Goal: Information Seeking & Learning: Find contact information

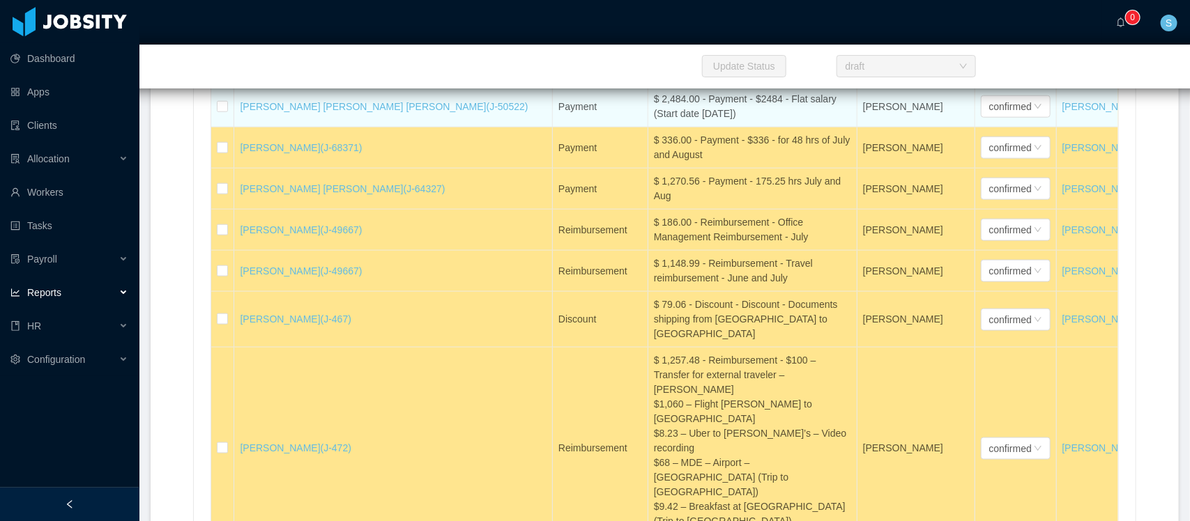
scroll to position [29645, 0]
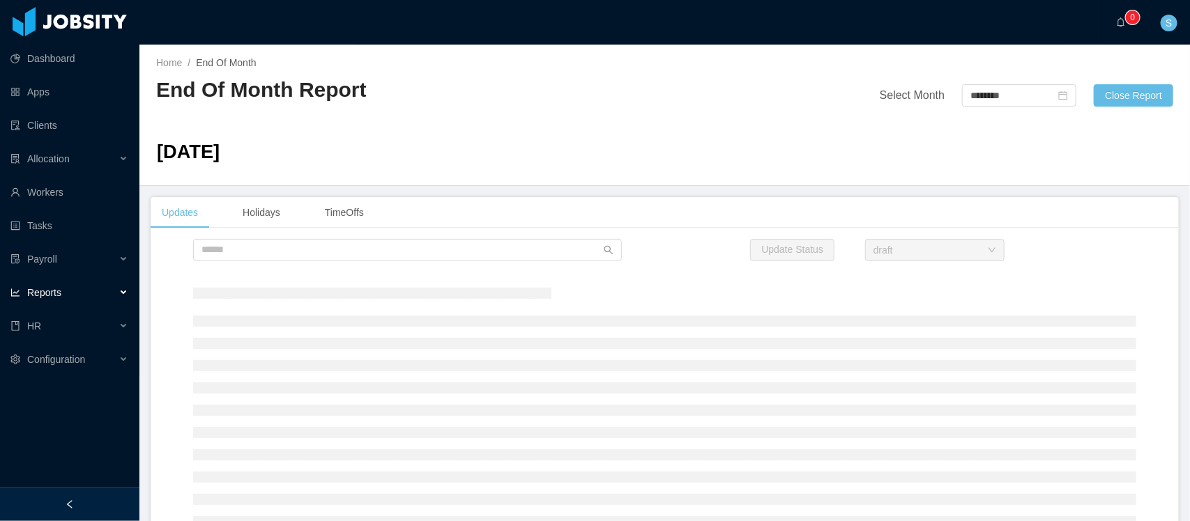
click at [17, 409] on div "Dashboard Apps Clients Allocation Workers Tasks Payroll Reports HR Configuration" at bounding box center [69, 227] width 139 height 454
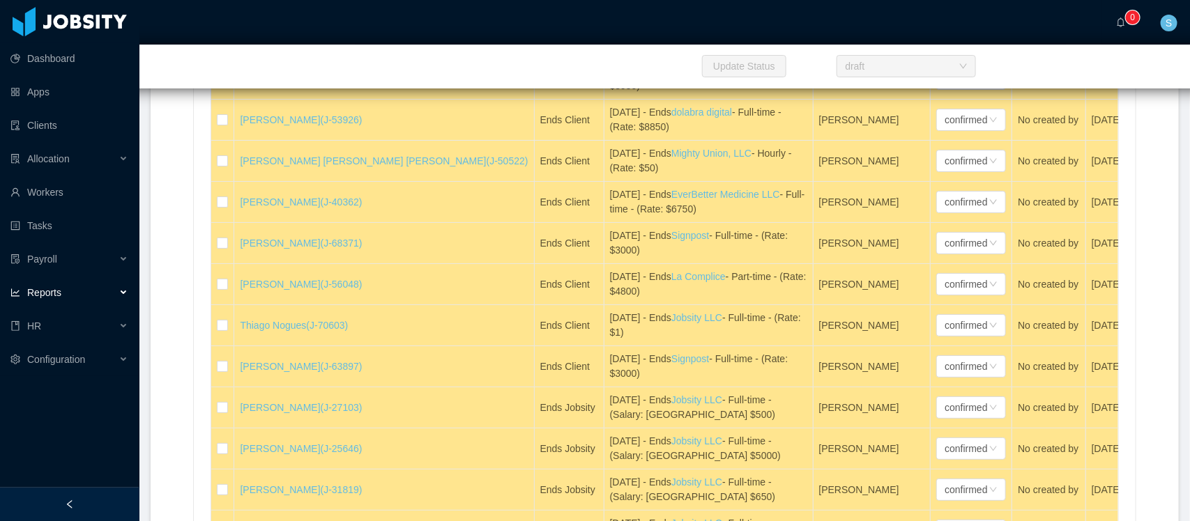
scroll to position [29227, 0]
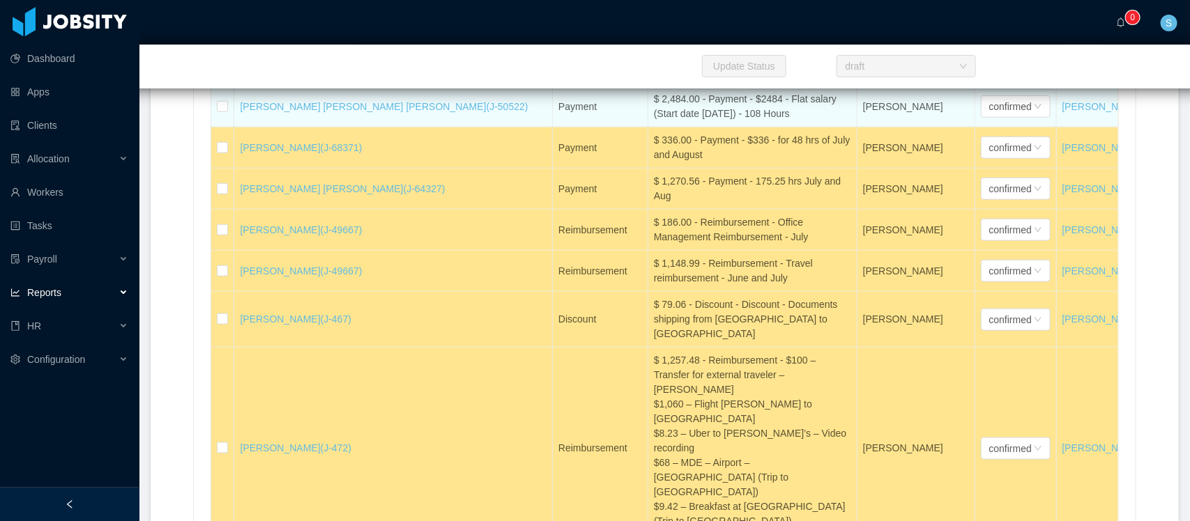
click at [654, 121] on div "$ 2,484.00 - Payment - $2484 - Flat salary (Start date Aug 6) - 108 Hours" at bounding box center [752, 106] width 197 height 29
copy div "$ 2,484.00 - Payment - $2484 - Flat salary (Start date Aug 6) - 108 Hours"
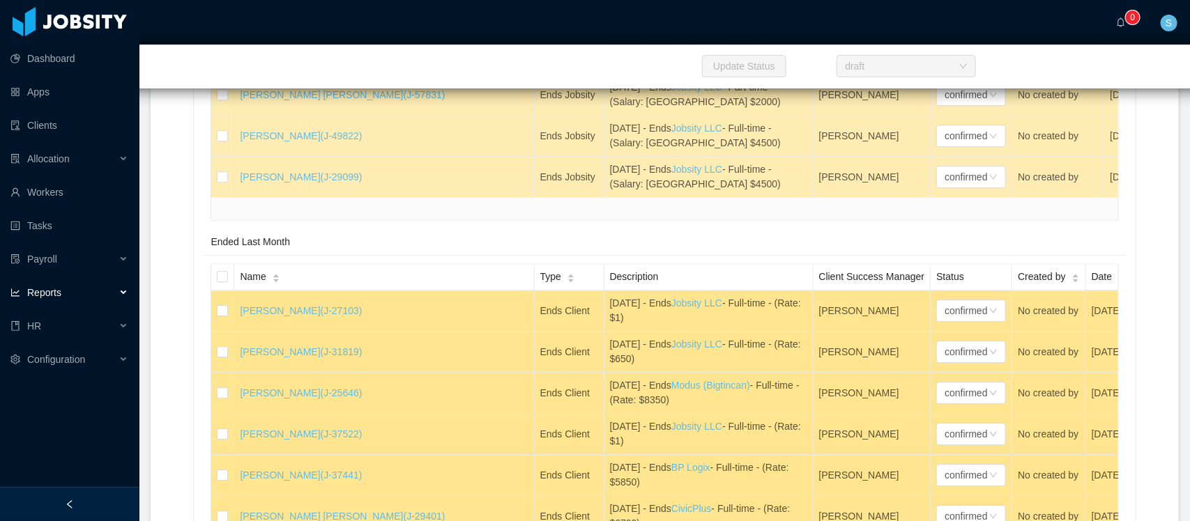
scroll to position [30857, 0]
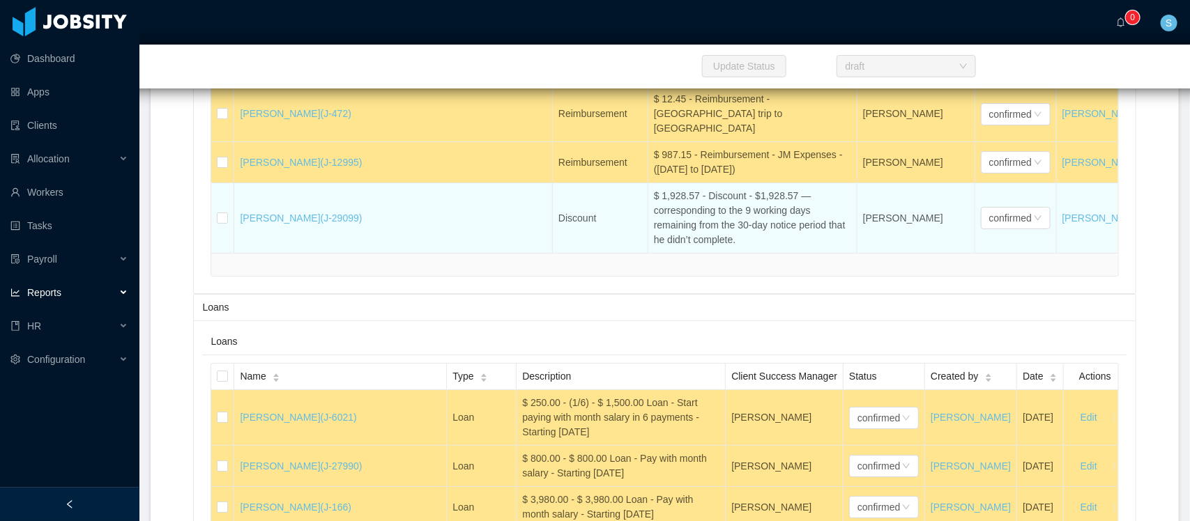
click at [654, 247] on div "$ 1,928.57 - Discount - $1,928.57 — corresponding to the 9 working days remaini…" at bounding box center [752, 218] width 197 height 59
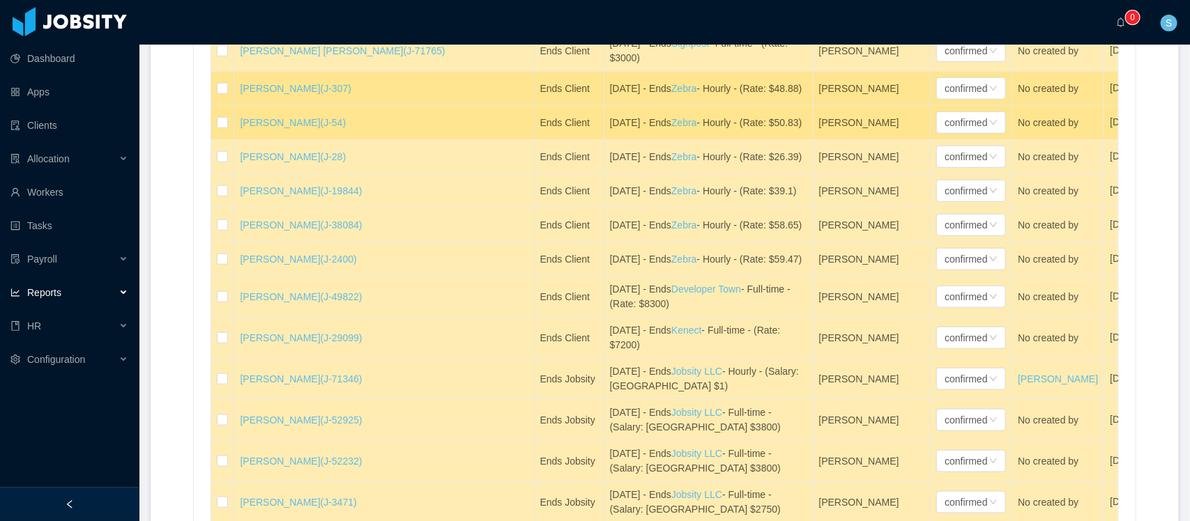
scroll to position [0, 0]
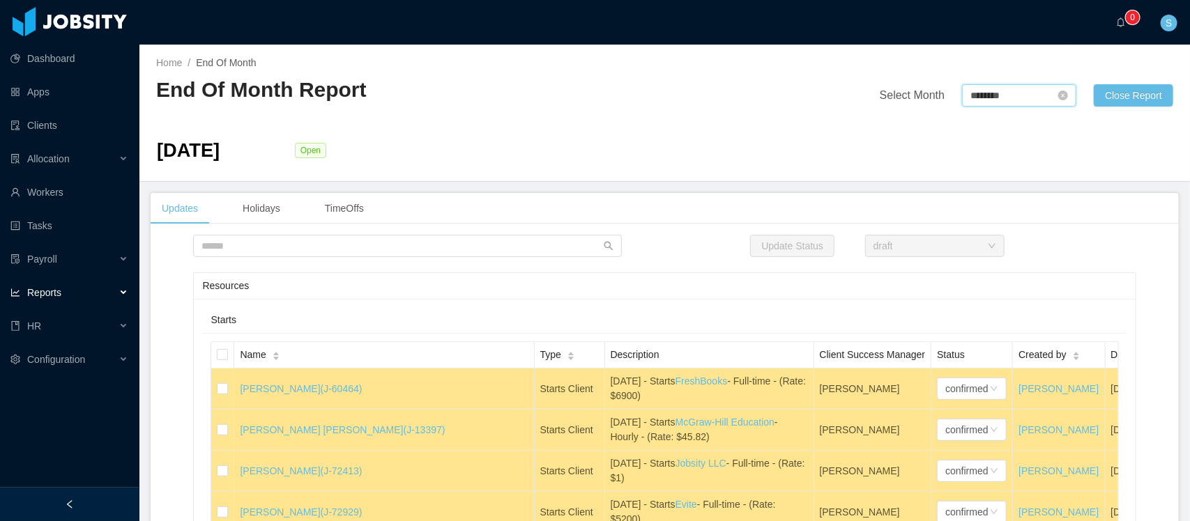
click at [1002, 91] on input "********" at bounding box center [1019, 95] width 114 height 22
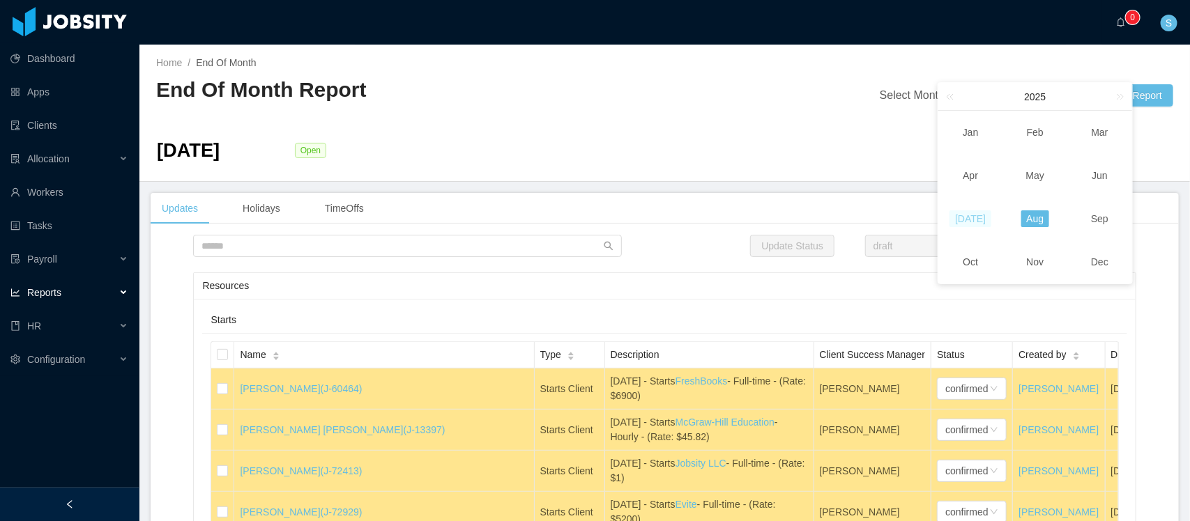
click at [969, 222] on link "Jul" at bounding box center [970, 219] width 42 height 17
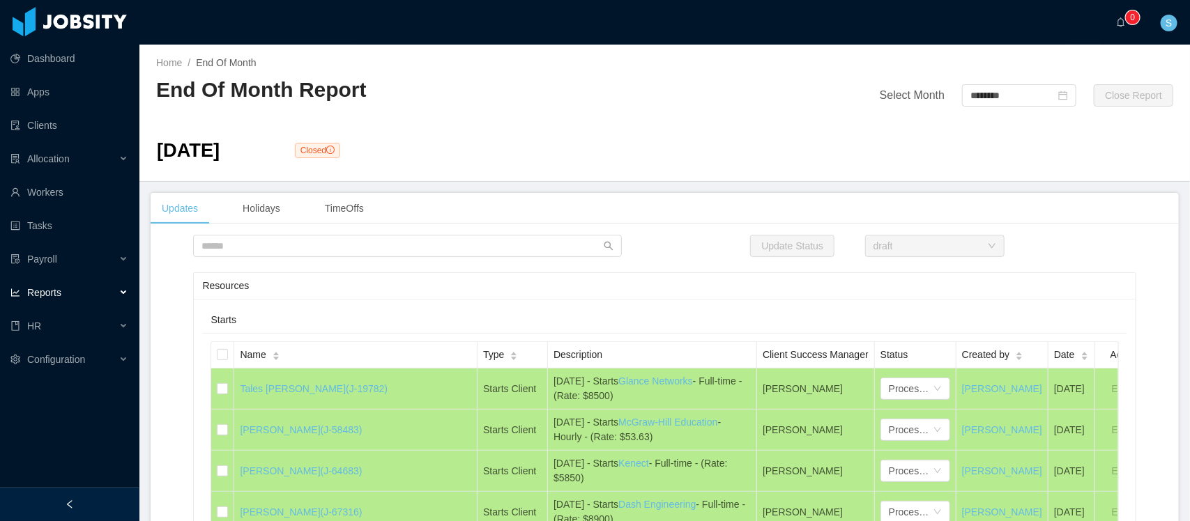
drag, startPoint x: 1039, startPoint y: 189, endPoint x: 918, endPoint y: 36, distance: 195.5
click at [1039, 189] on main "Home / End Of Month / End Of Month Report Select Month ******** Close Report Ju…" at bounding box center [664, 283] width 1050 height 477
click at [981, 85] on input "********" at bounding box center [1019, 95] width 114 height 22
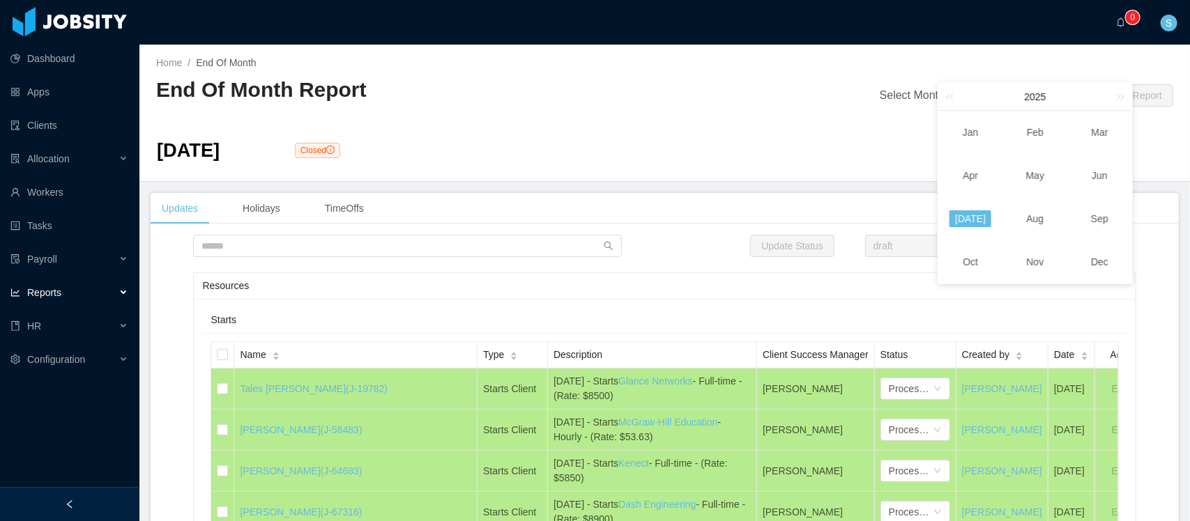
click at [988, 91] on div "2025 x" at bounding box center [1035, 97] width 194 height 28
click at [1037, 220] on link "Aug" at bounding box center [1035, 219] width 29 height 17
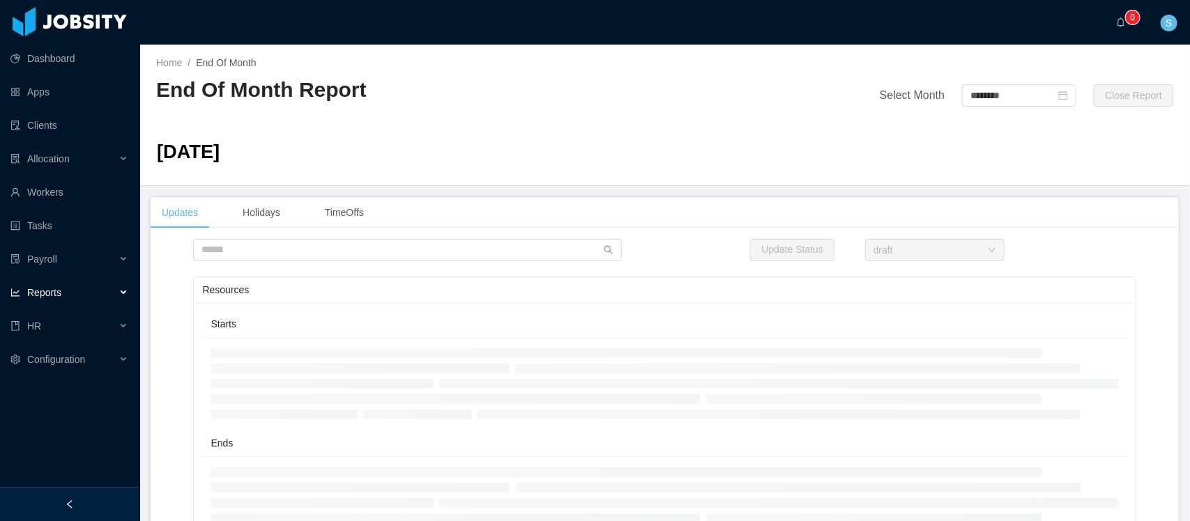
type input "********"
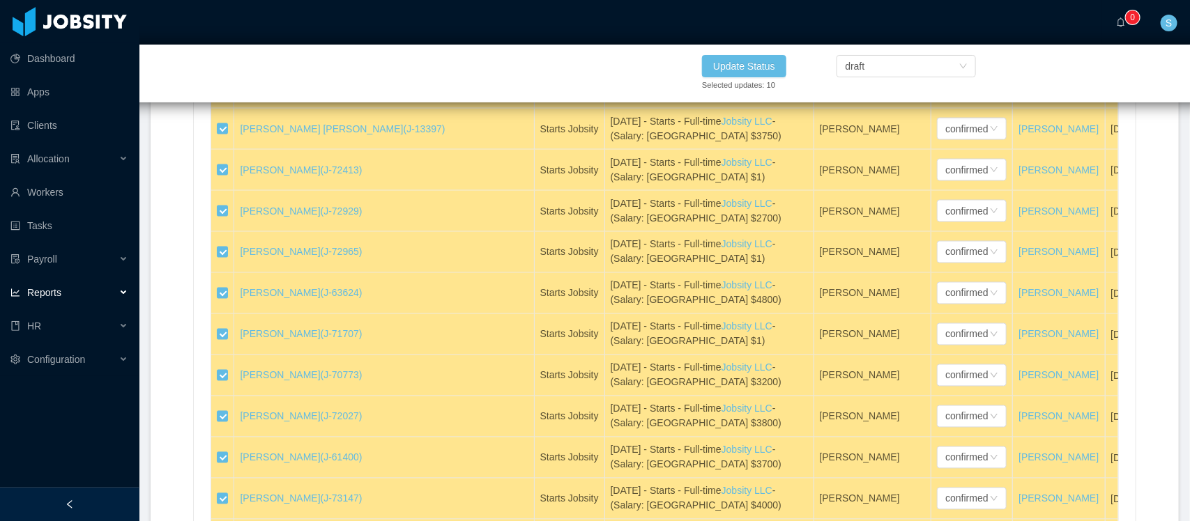
scroll to position [1307, 0]
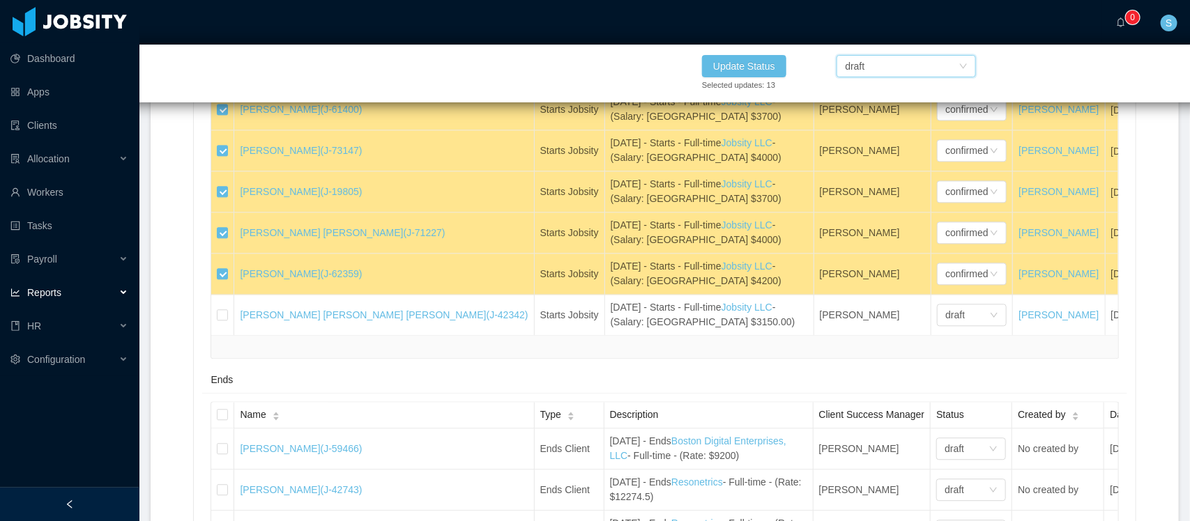
click at [872, 66] on div "draft" at bounding box center [902, 66] width 114 height 21
click at [870, 95] on li "Processed" at bounding box center [905, 93] width 139 height 22
click at [746, 60] on button "Update Status" at bounding box center [744, 66] width 84 height 22
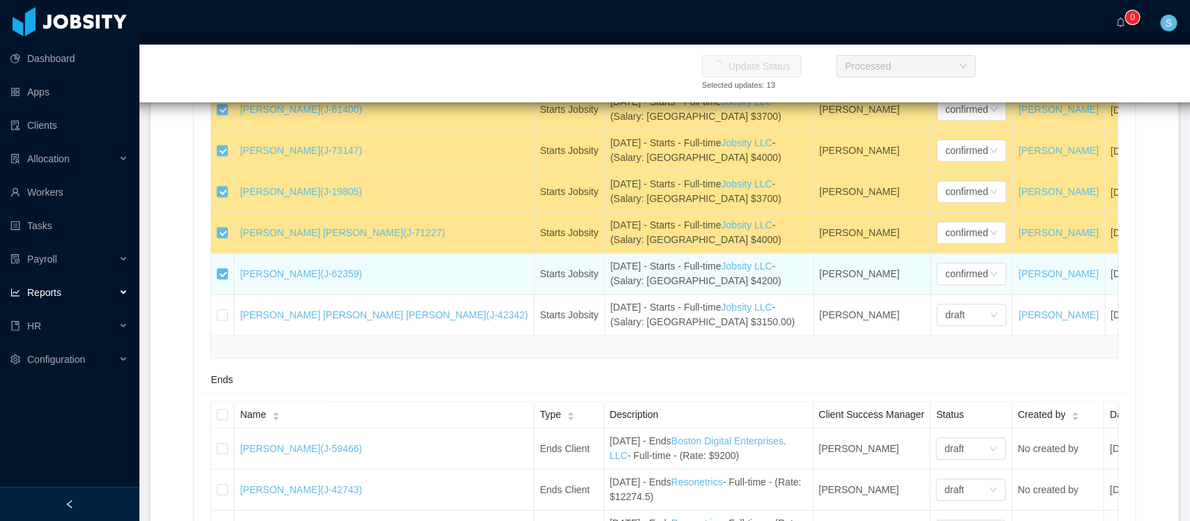
click at [223, 207] on td at bounding box center [222, 191] width 23 height 41
click at [223, 248] on td at bounding box center [222, 233] width 23 height 41
click at [218, 291] on td at bounding box center [222, 274] width 23 height 41
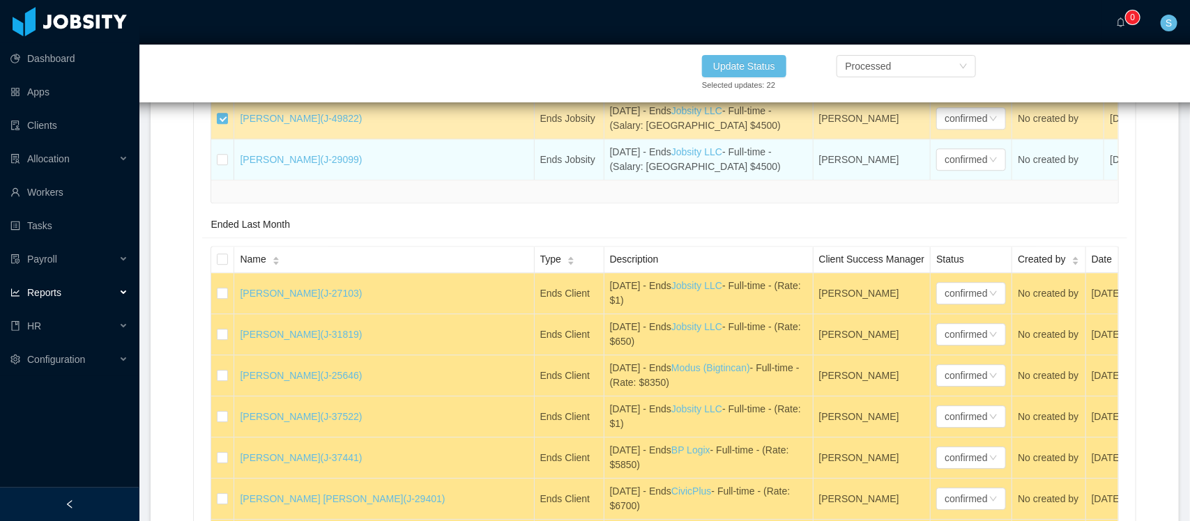
scroll to position [3921, 0]
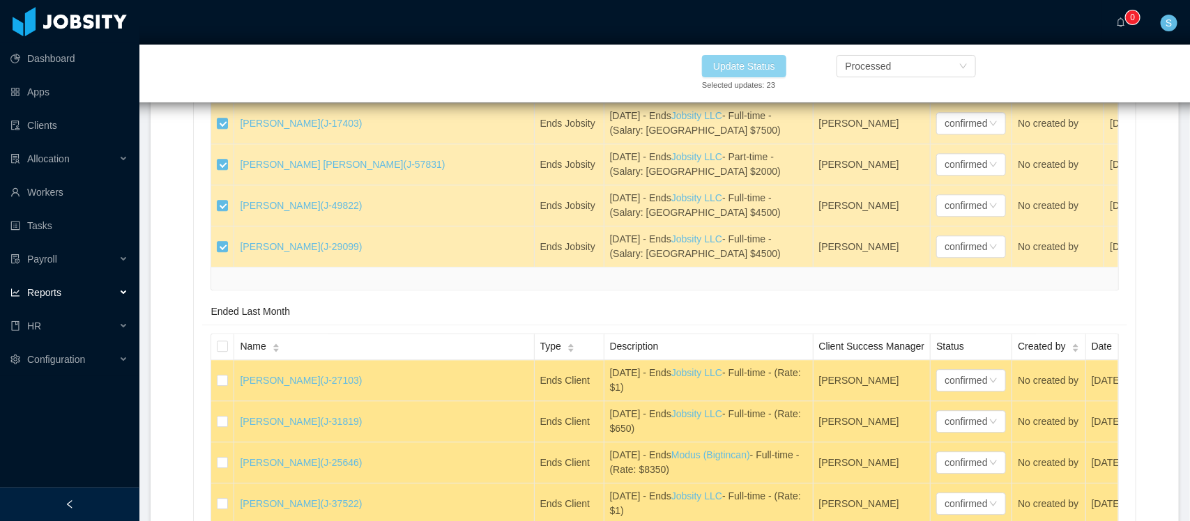
click at [762, 71] on button "Update Status" at bounding box center [744, 66] width 84 height 22
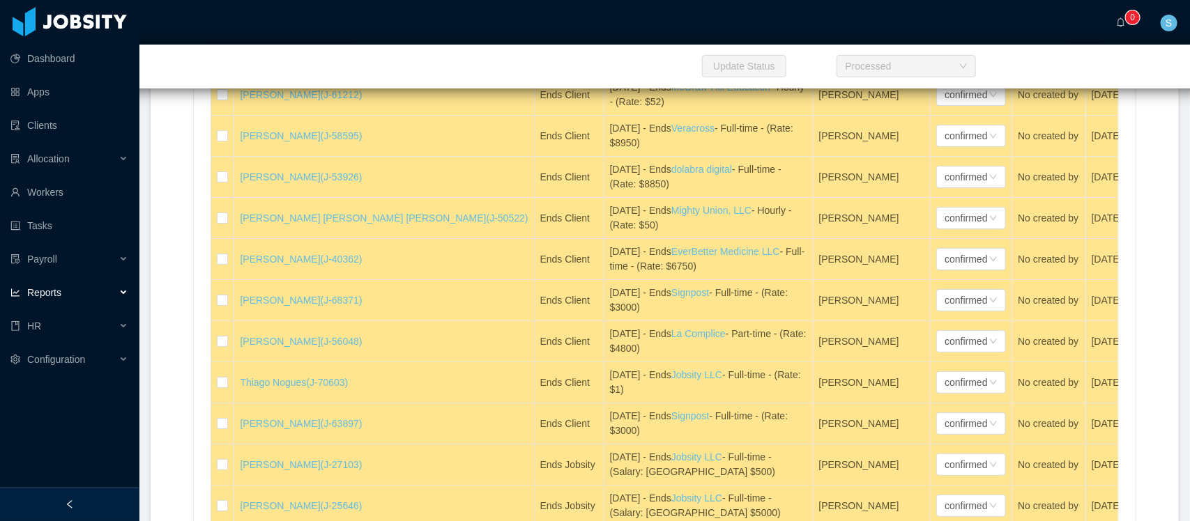
scroll to position [4967, 0]
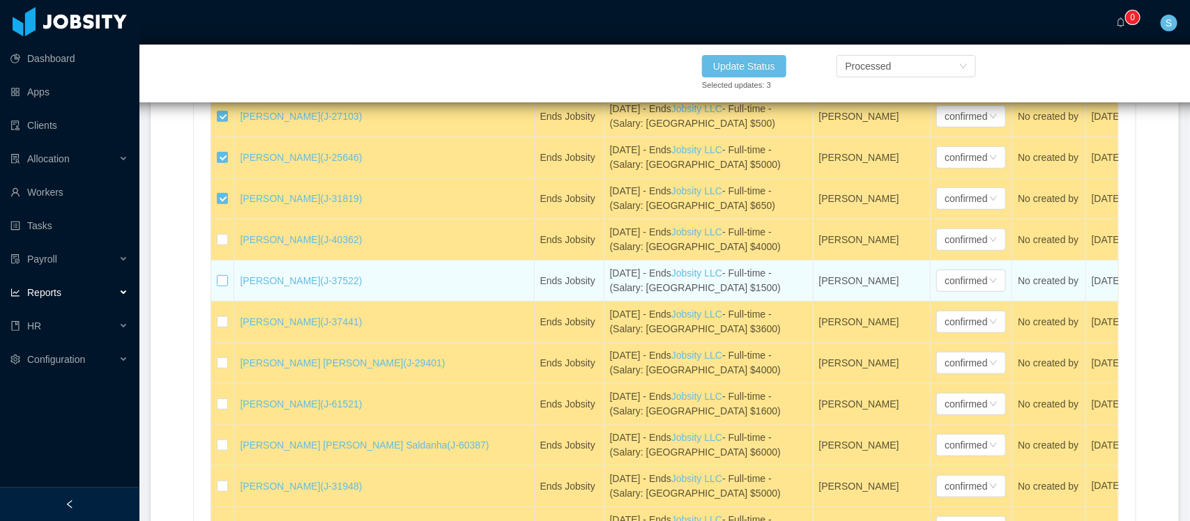
click at [220, 289] on label at bounding box center [222, 281] width 11 height 15
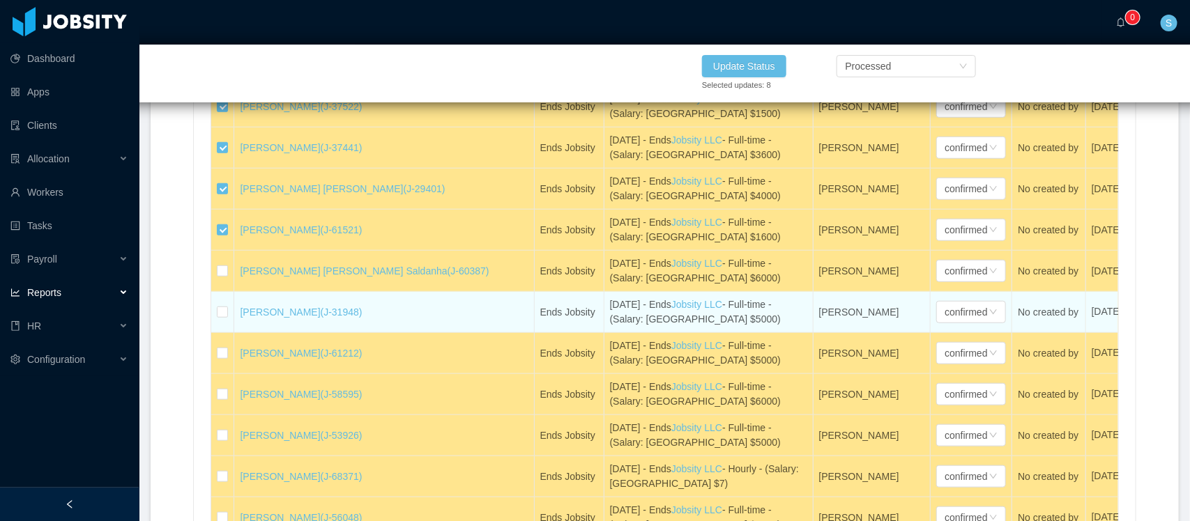
scroll to position [5315, 0]
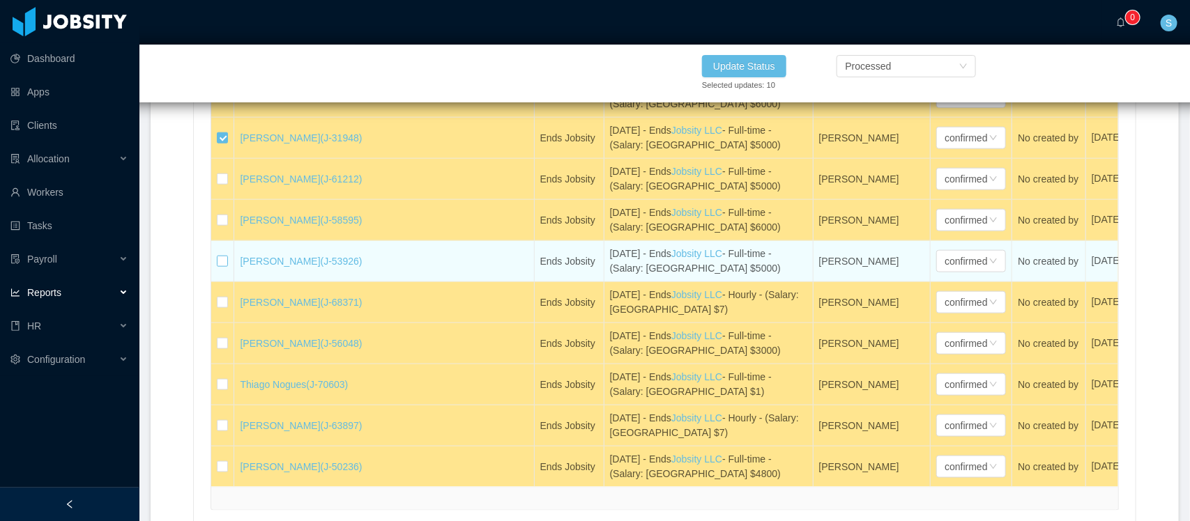
click at [224, 269] on label at bounding box center [222, 261] width 11 height 15
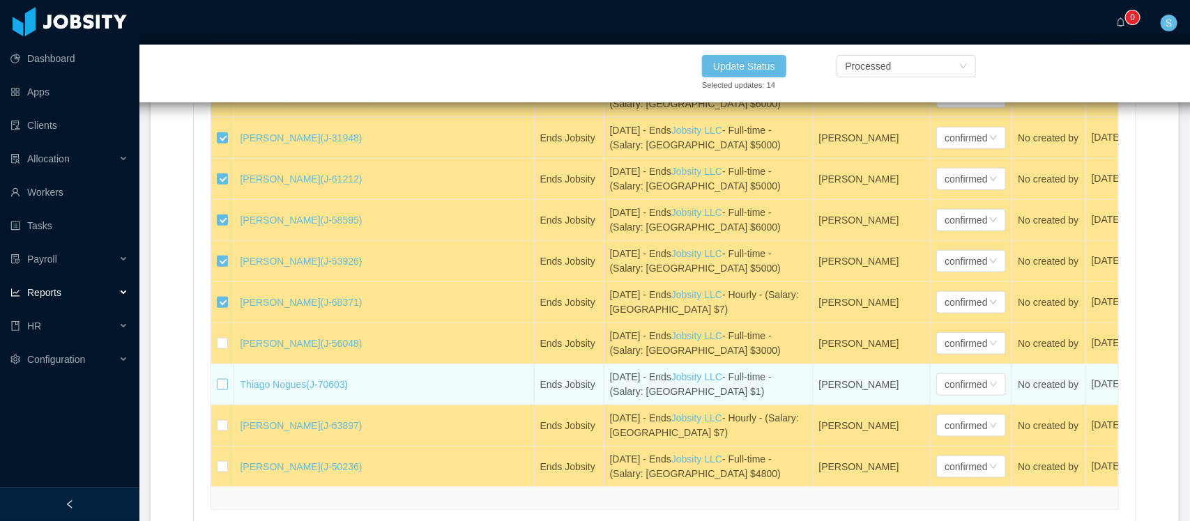
click at [225, 392] on label at bounding box center [222, 385] width 11 height 15
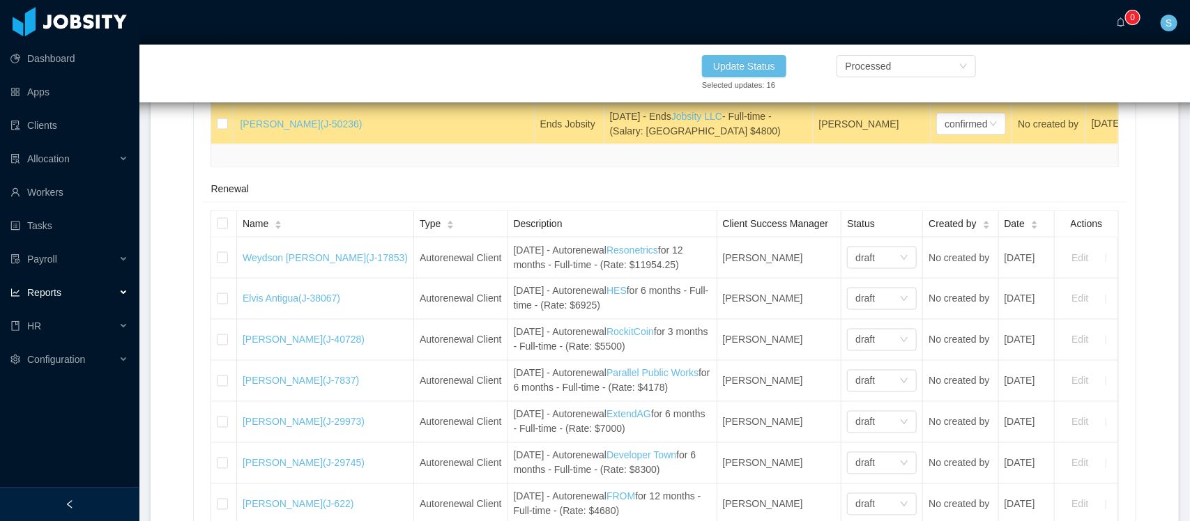
scroll to position [5664, 0]
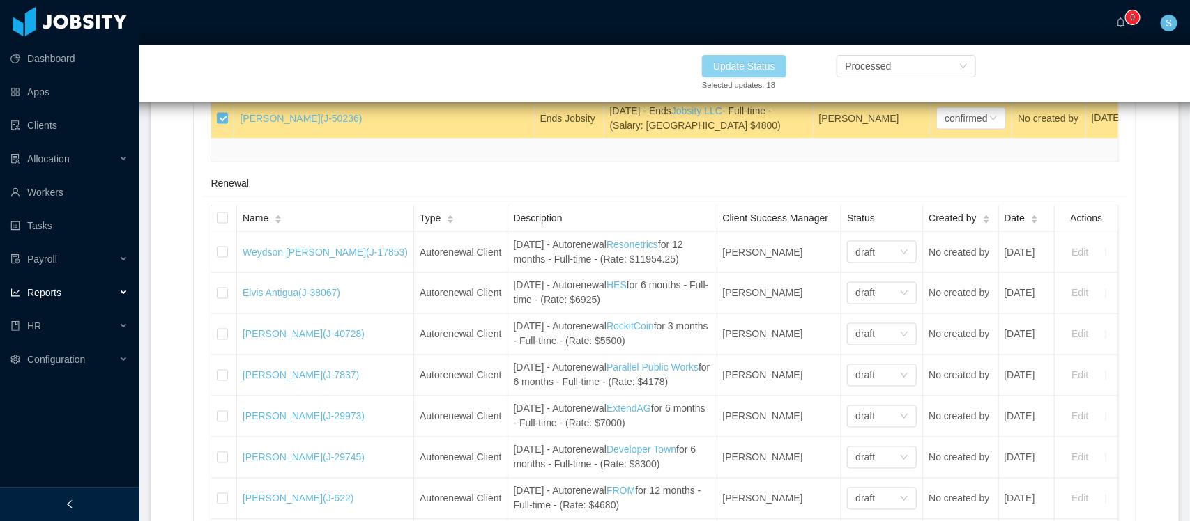
click at [753, 68] on button "Update Status" at bounding box center [744, 66] width 84 height 22
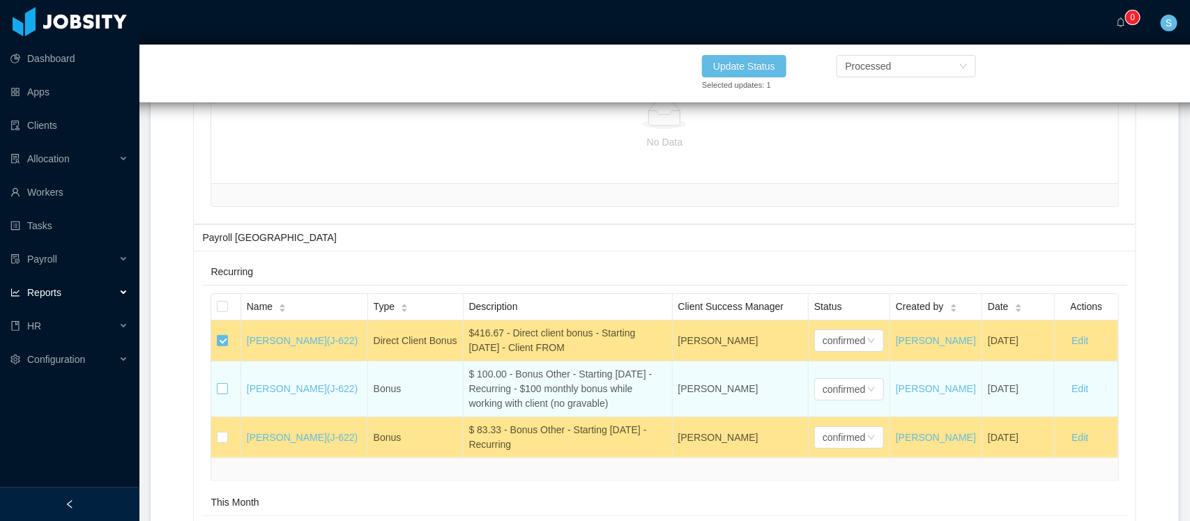
scroll to position [14377, 0]
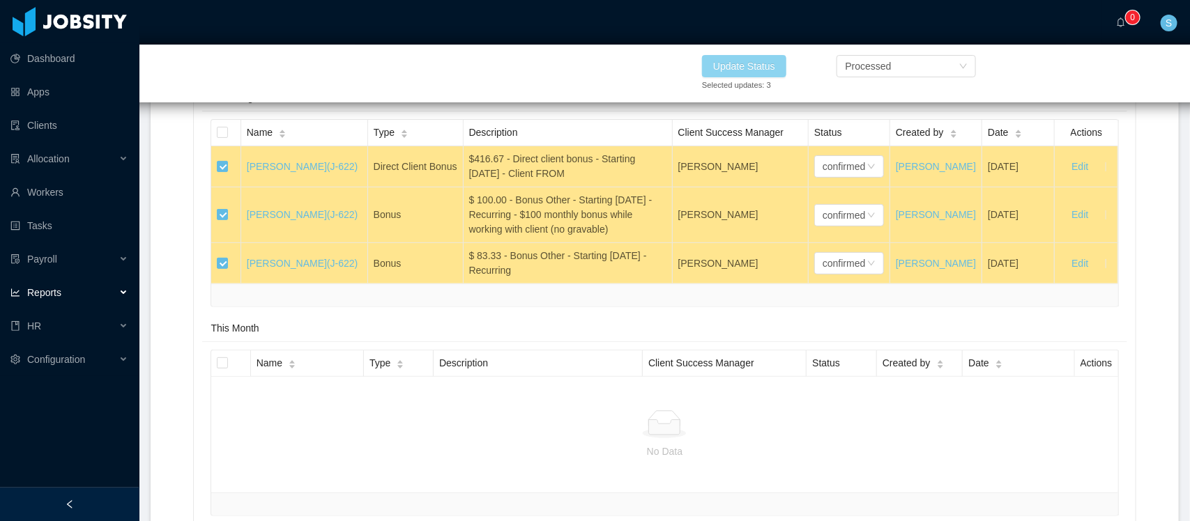
click at [755, 68] on button "Update Status" at bounding box center [744, 66] width 84 height 22
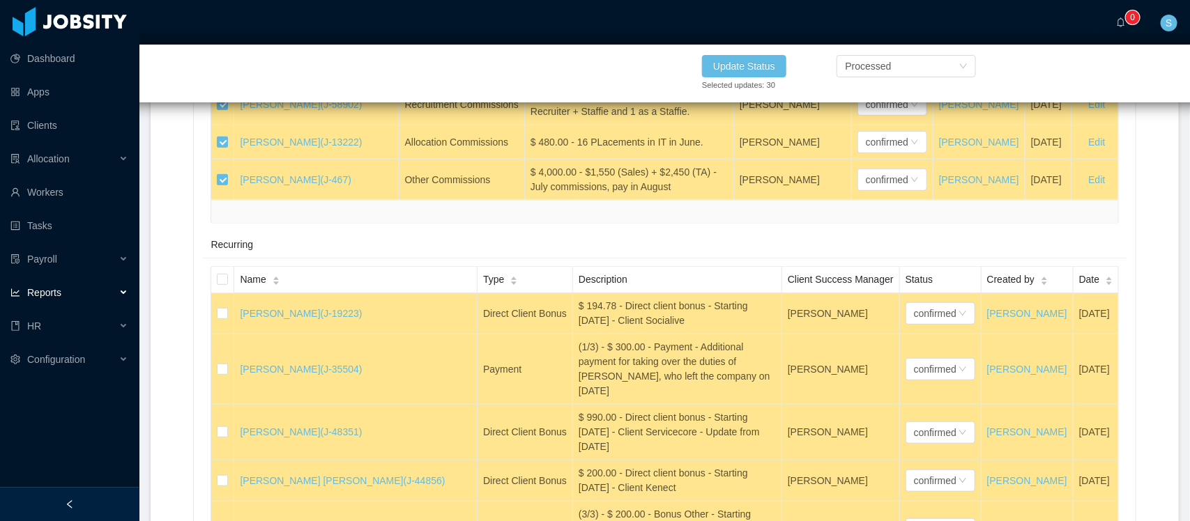
scroll to position [17078, 0]
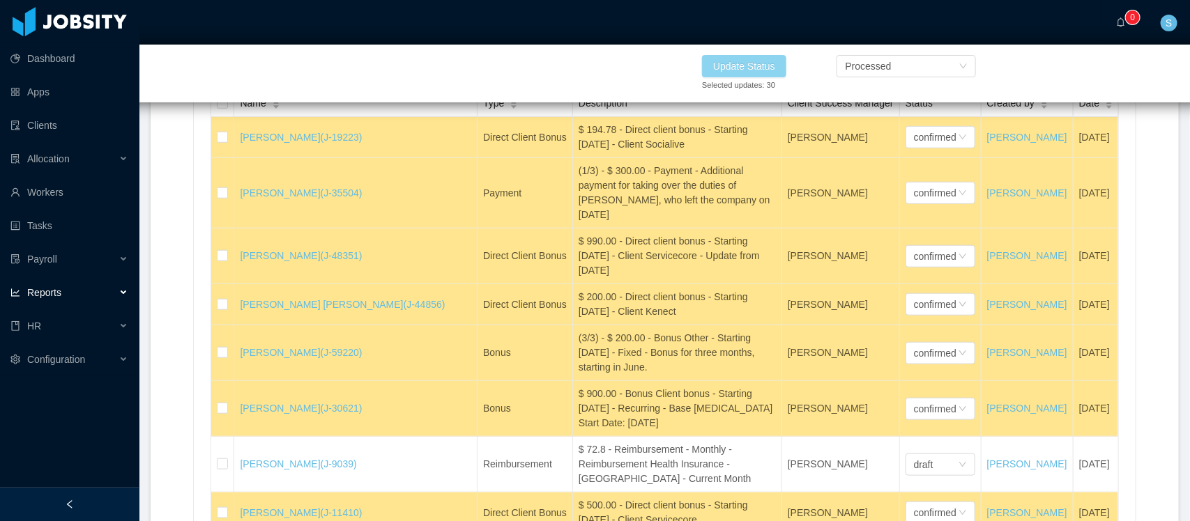
click at [740, 70] on button "Update Status" at bounding box center [744, 66] width 84 height 22
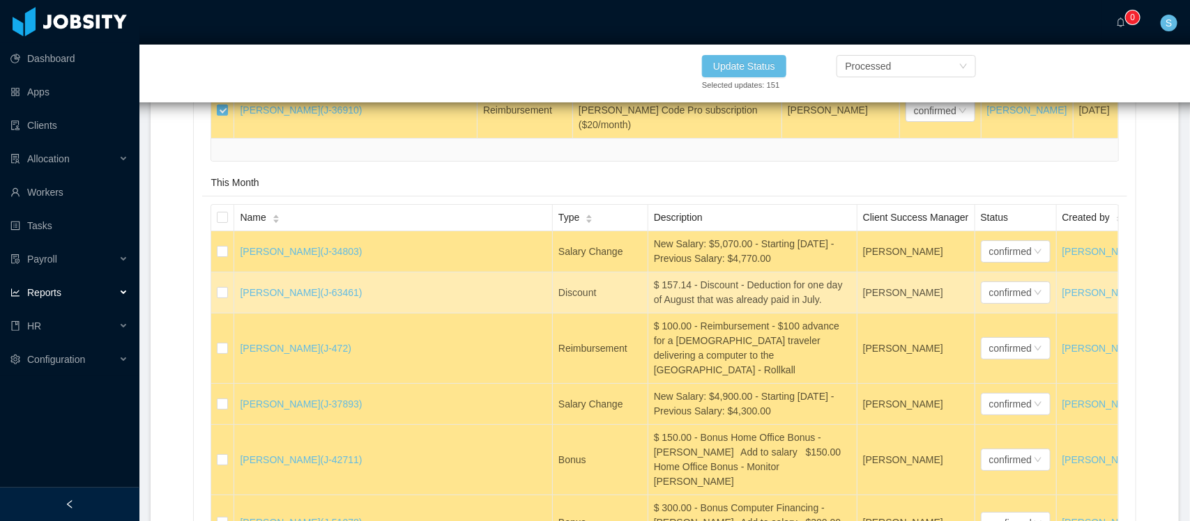
scroll to position [23700, 0]
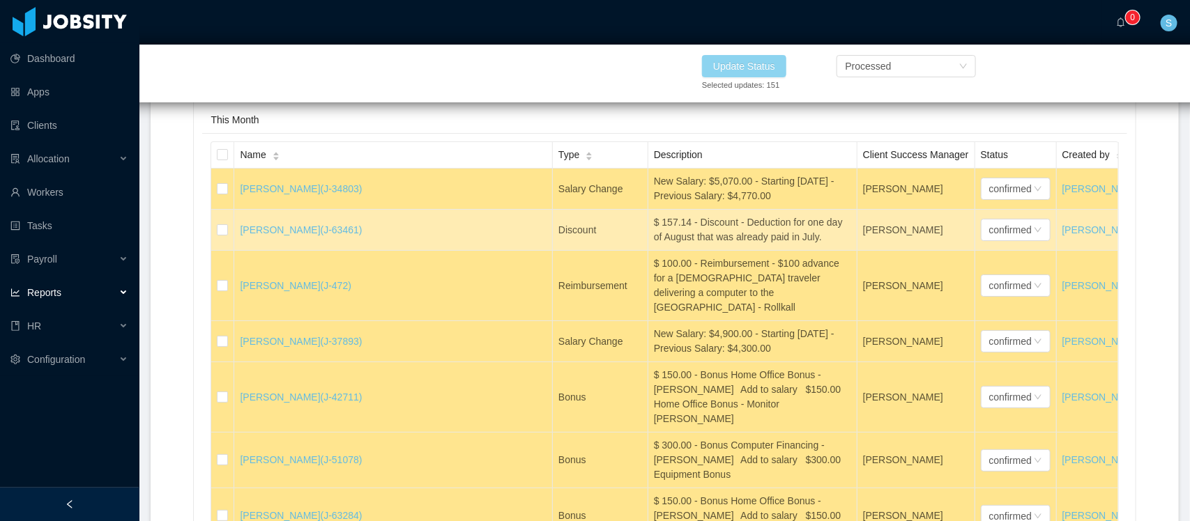
click at [744, 63] on button "Update Status" at bounding box center [744, 66] width 84 height 22
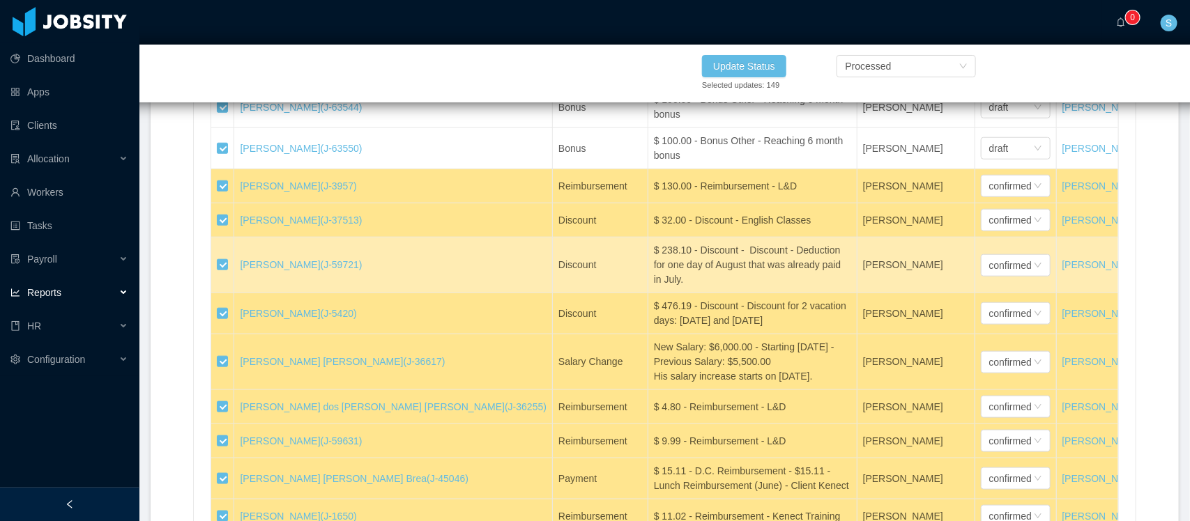
scroll to position [24310, 0]
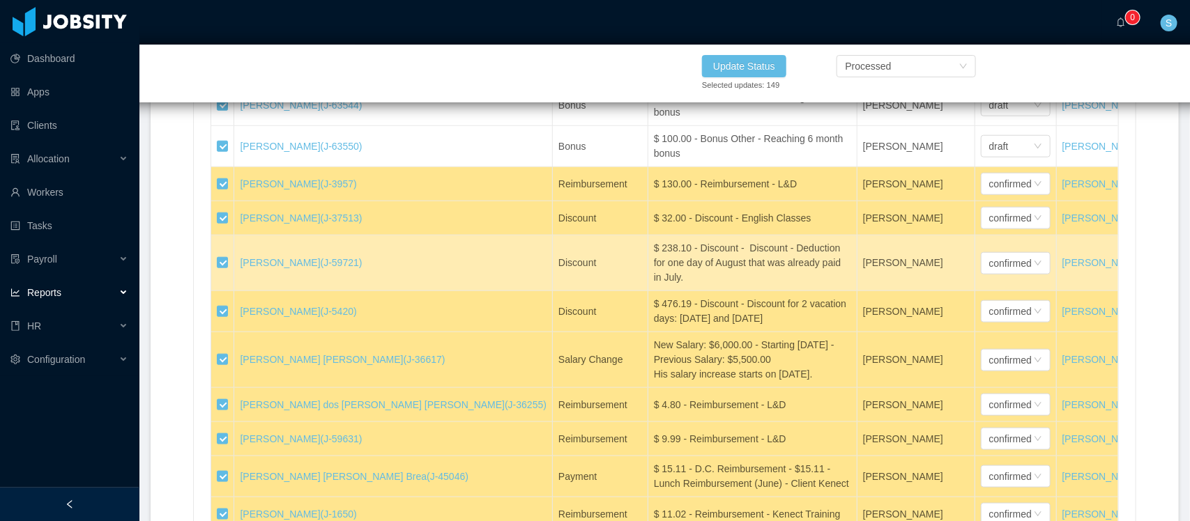
click at [228, 44] on td at bounding box center [222, 23] width 23 height 41
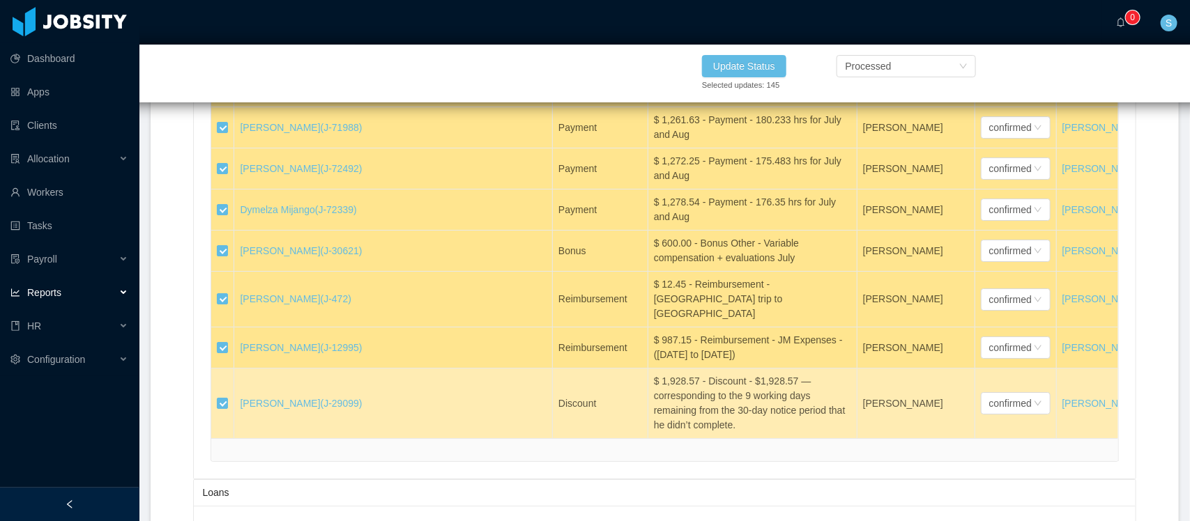
scroll to position [30845, 0]
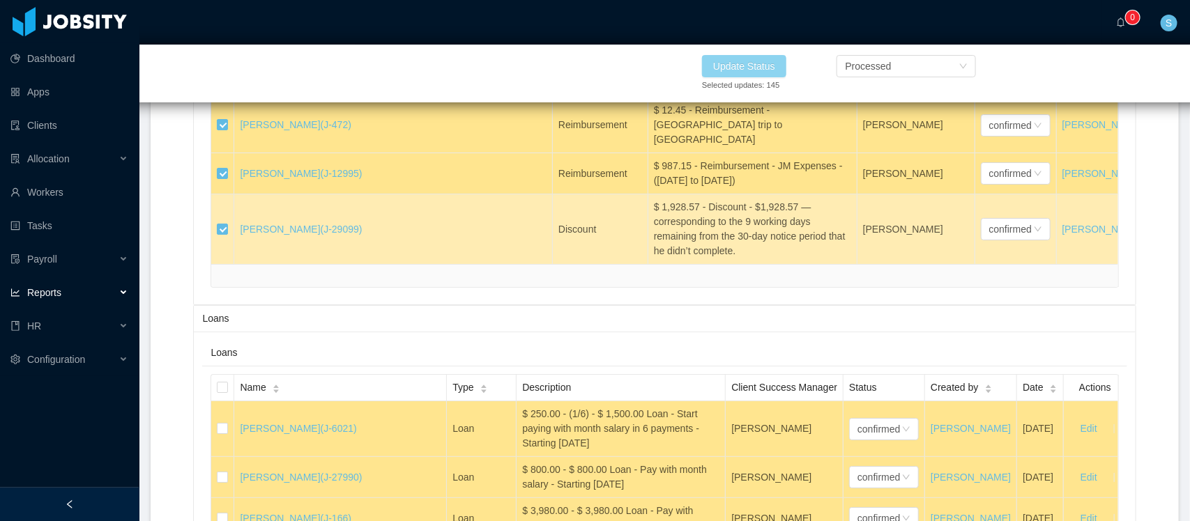
click at [760, 68] on button "Update Status" at bounding box center [744, 66] width 84 height 22
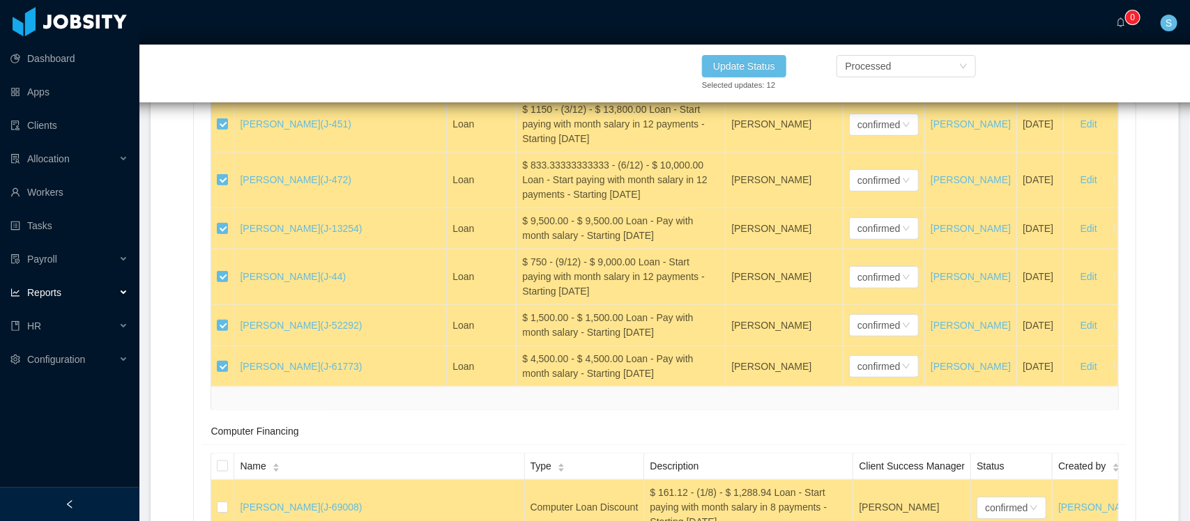
scroll to position [31717, 0]
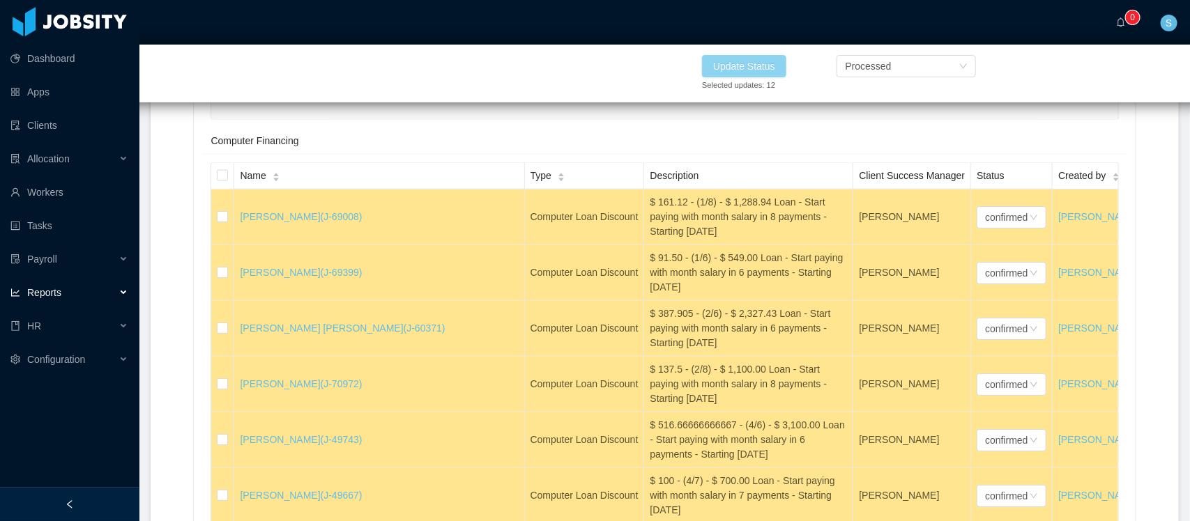
click at [768, 68] on button "Update Status" at bounding box center [744, 66] width 84 height 22
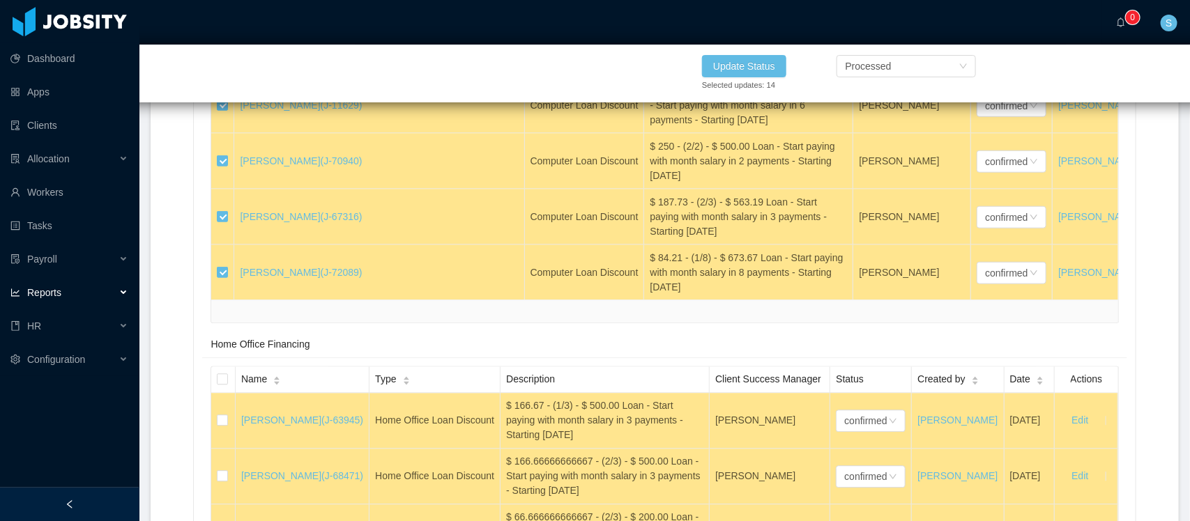
scroll to position [32239, 0]
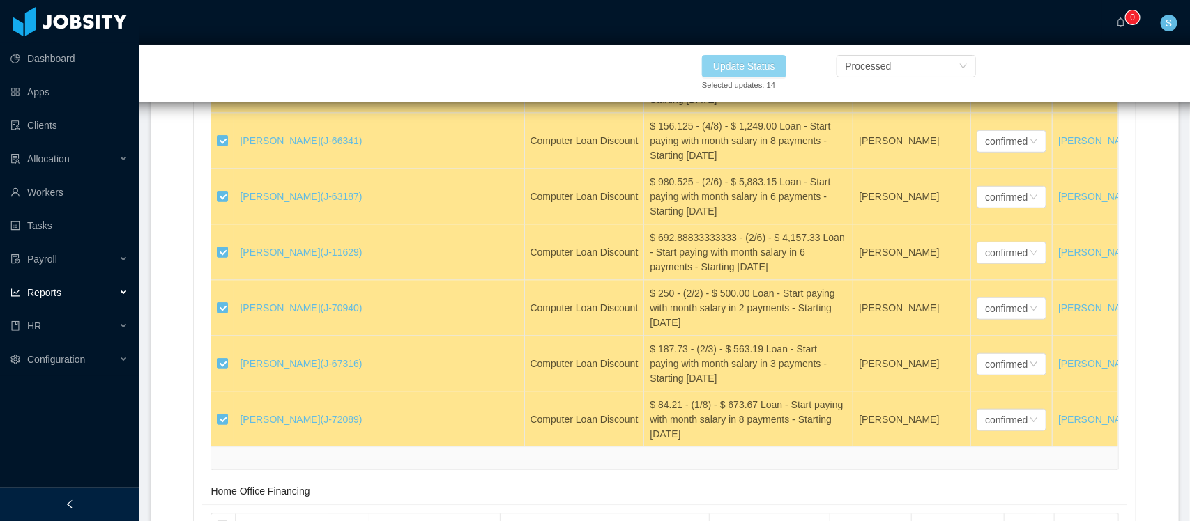
click at [770, 75] on button "Update Status" at bounding box center [744, 66] width 84 height 22
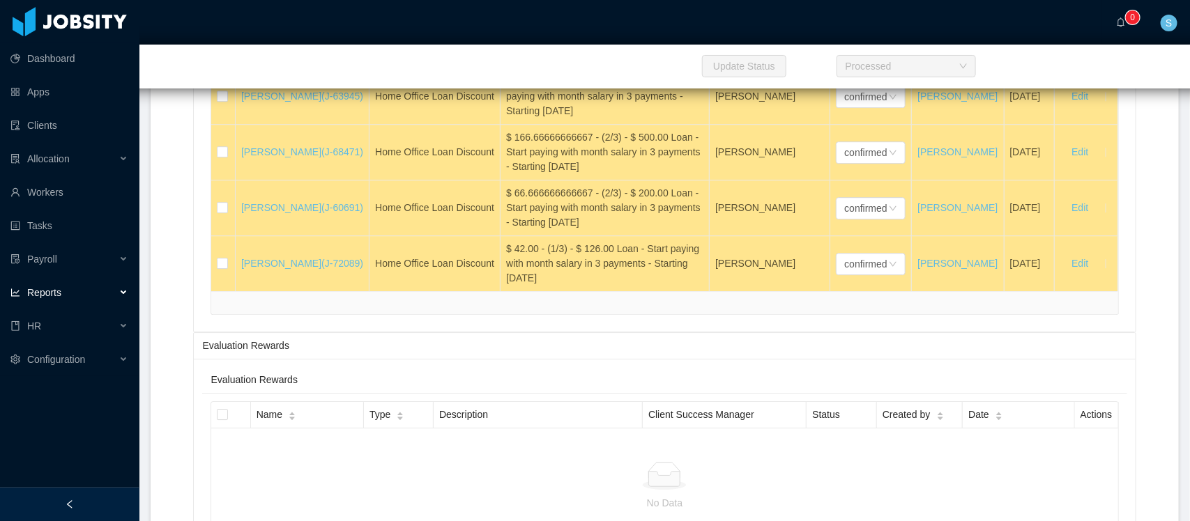
scroll to position [32762, 0]
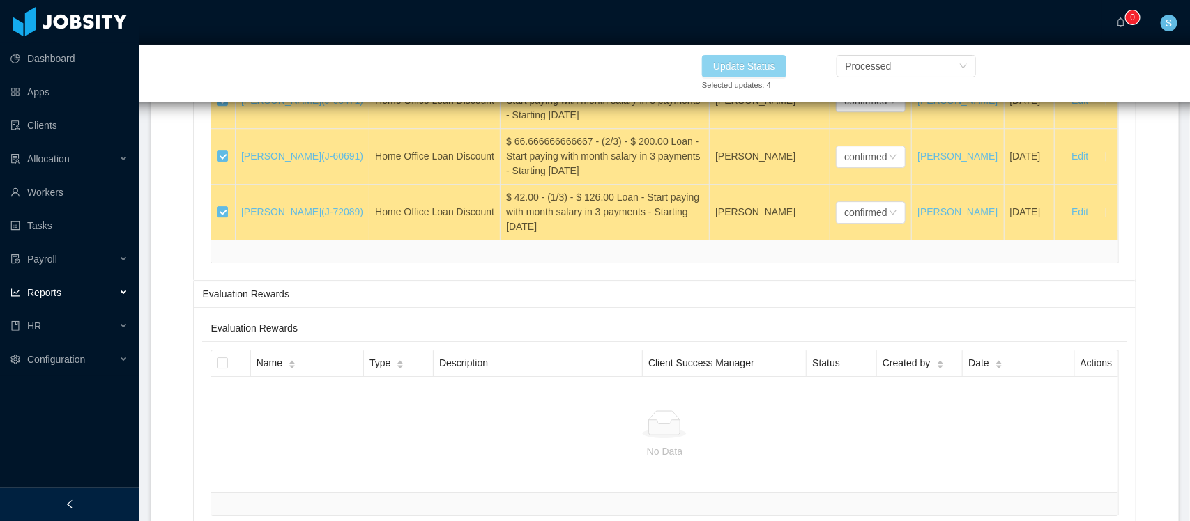
click at [754, 59] on button "Update Status" at bounding box center [744, 66] width 84 height 22
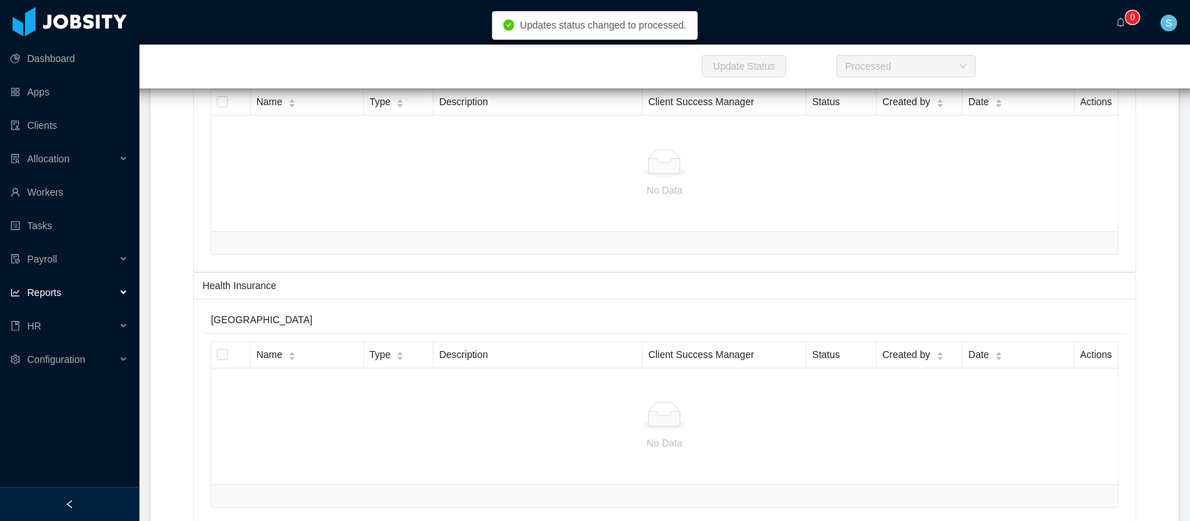
scroll to position [33634, 0]
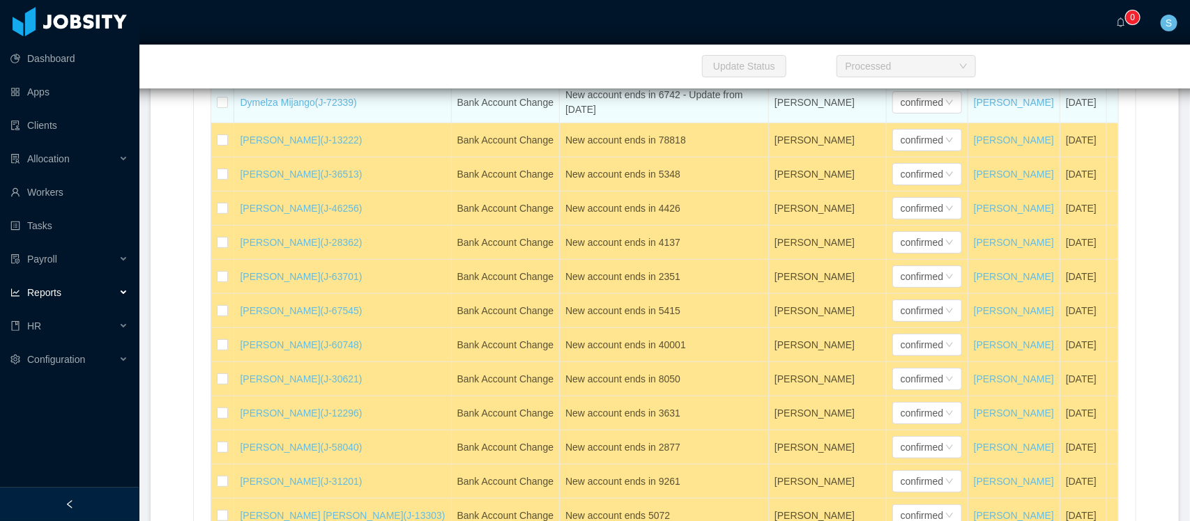
click at [582, 117] on div "New account ends in 6742 - Update from July 25th 2025" at bounding box center [663, 102] width 197 height 29
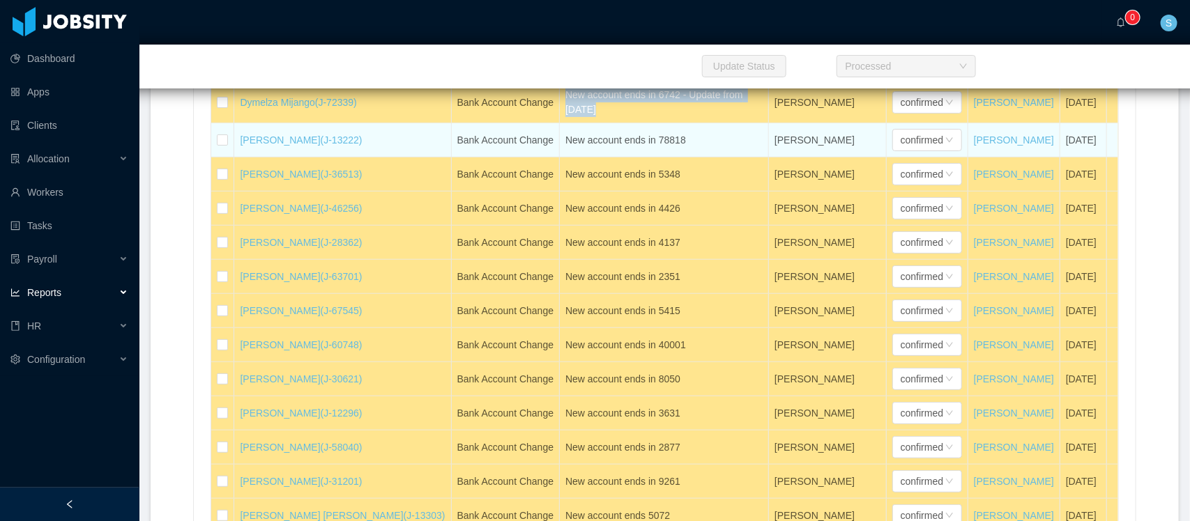
click at [628, 148] on div "New account ends in 78818" at bounding box center [663, 140] width 197 height 15
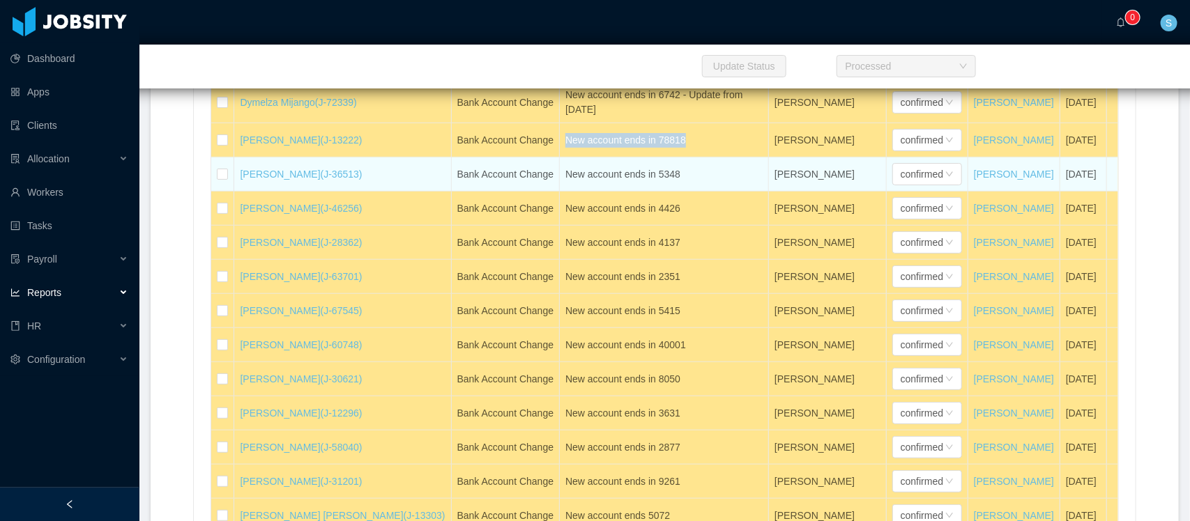
click at [602, 182] on div "New account ends in 5348" at bounding box center [663, 174] width 197 height 15
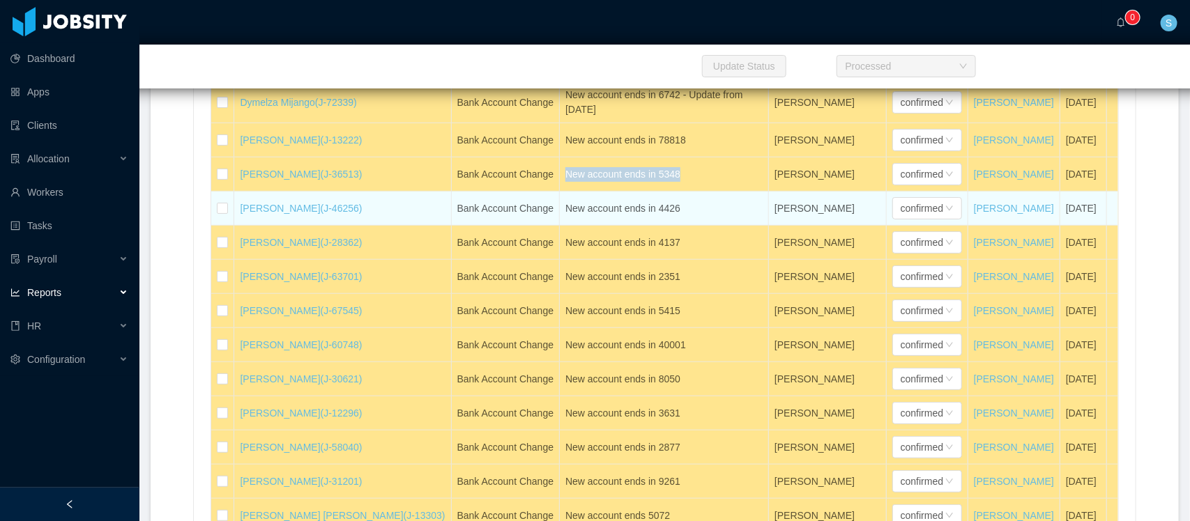
click at [632, 216] on div "New account ends in 4426" at bounding box center [663, 208] width 197 height 15
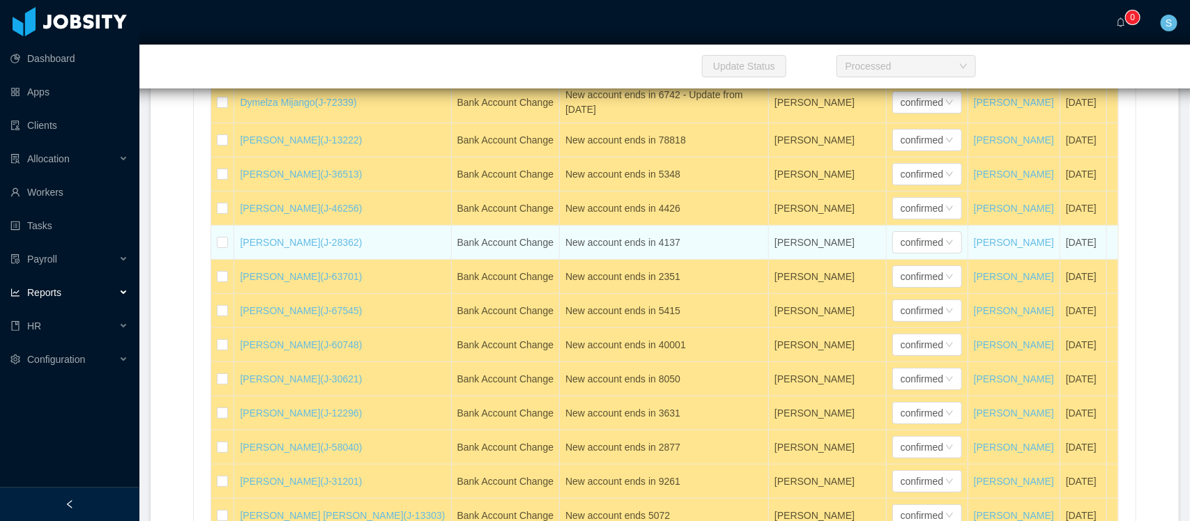
scroll to position [33721, 0]
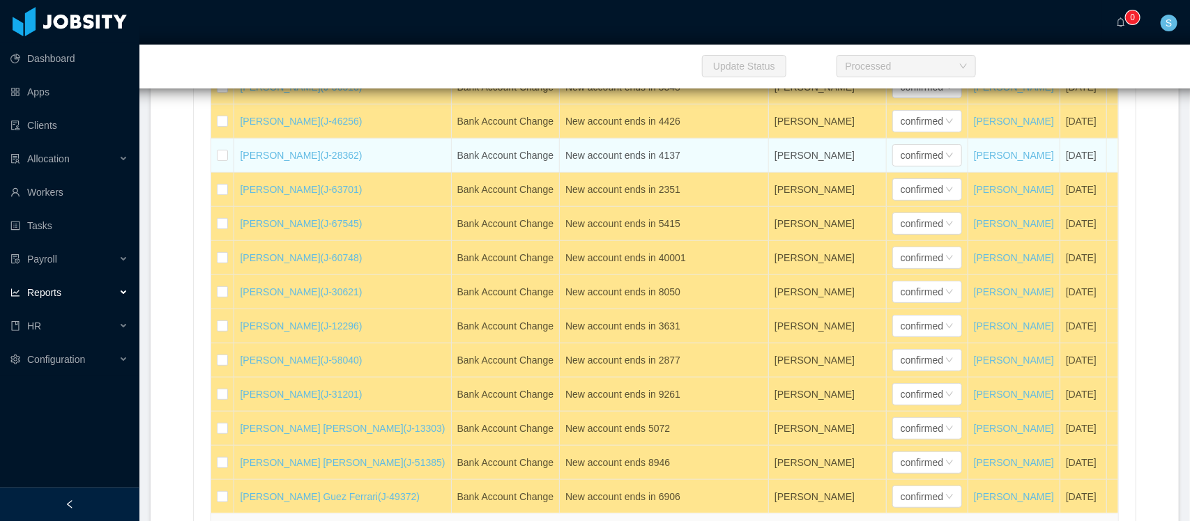
click at [657, 163] on div "New account ends in 4137" at bounding box center [663, 155] width 197 height 15
click at [639, 163] on div "New account ends in 4137" at bounding box center [663, 155] width 197 height 15
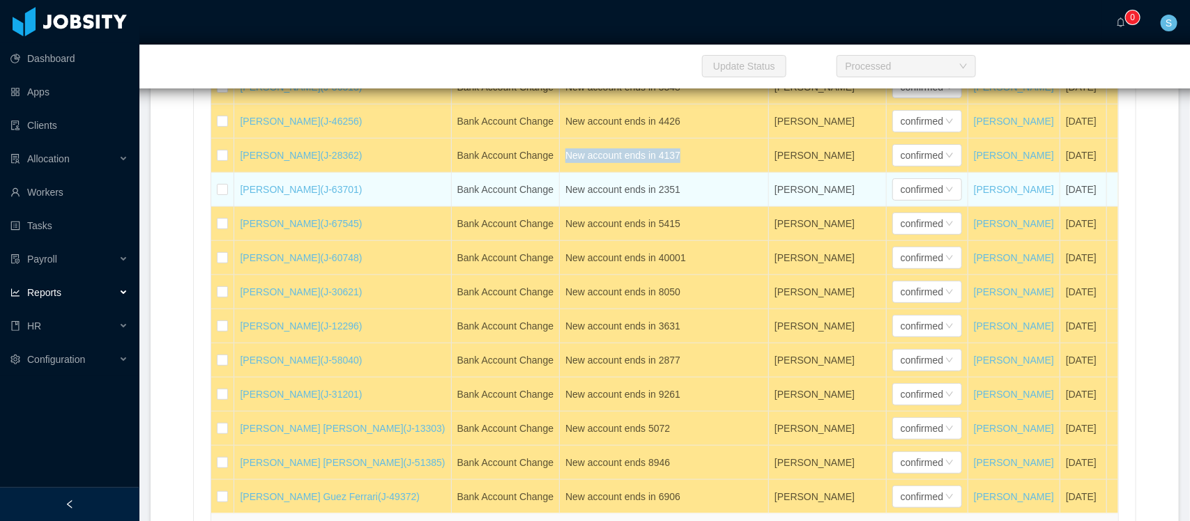
click at [591, 197] on div "New account ends in 2351" at bounding box center [663, 190] width 197 height 15
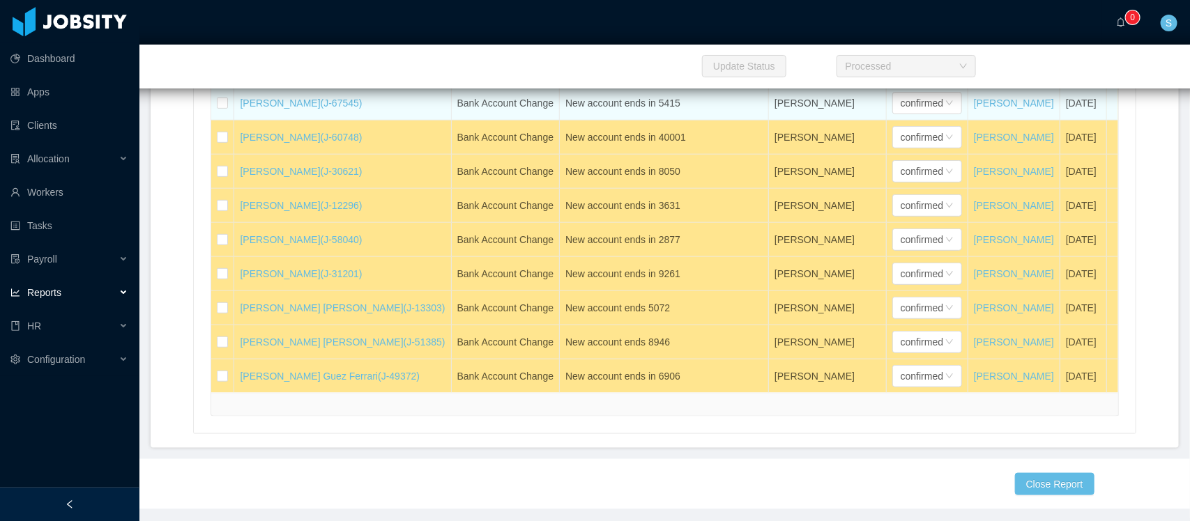
scroll to position [33895, 0]
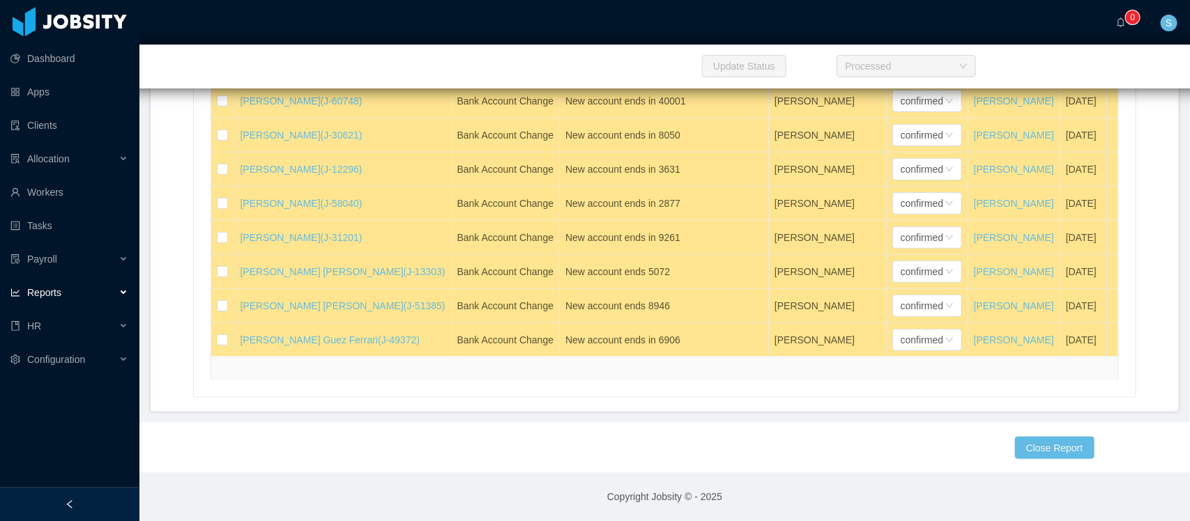
click at [597, 75] on div "New account ends in 5415" at bounding box center [663, 67] width 197 height 15
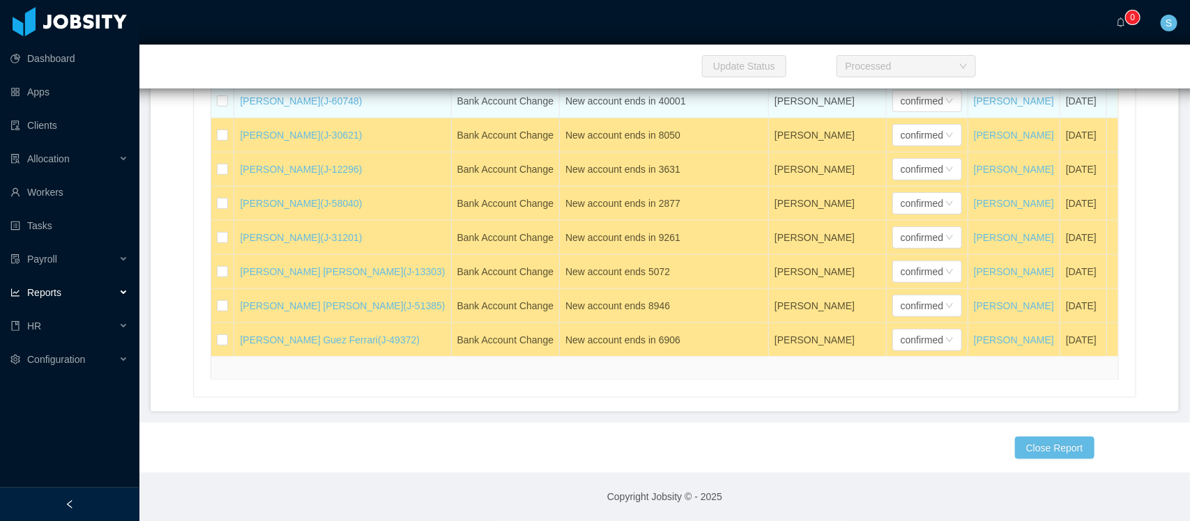
click at [632, 109] on div "New account ends in 40001" at bounding box center [663, 101] width 197 height 15
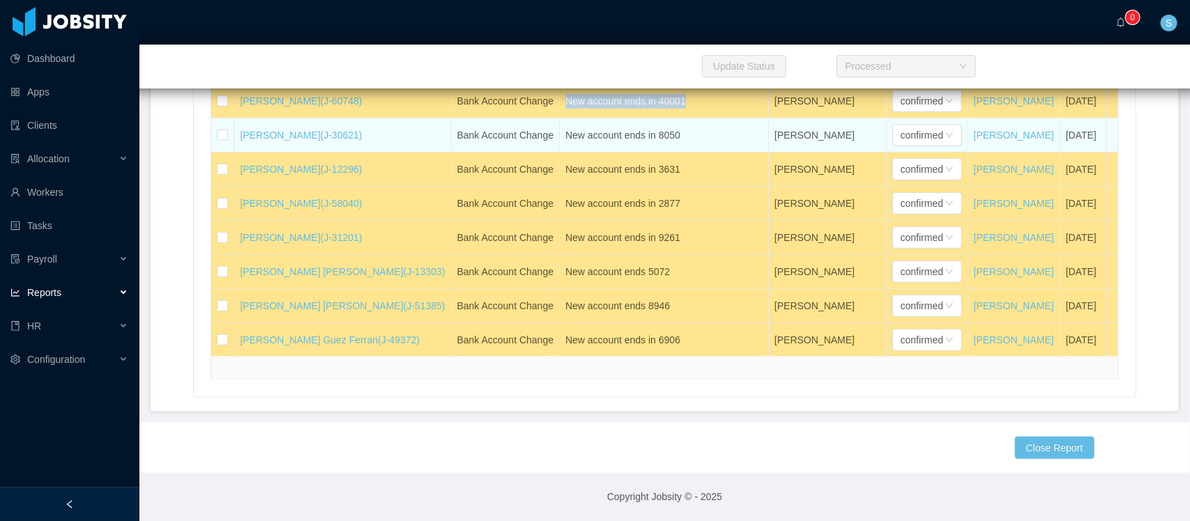
click at [579, 143] on div "New account ends in 8050" at bounding box center [663, 135] width 197 height 15
copy div "New account ends in 8050"
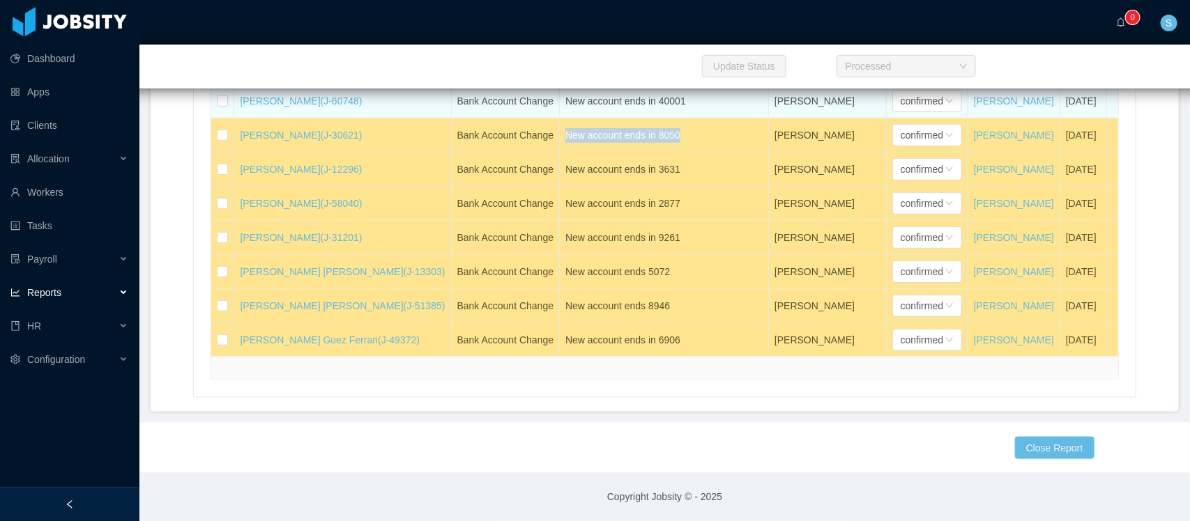
click at [611, 109] on div "New account ends in 40001" at bounding box center [663, 101] width 197 height 15
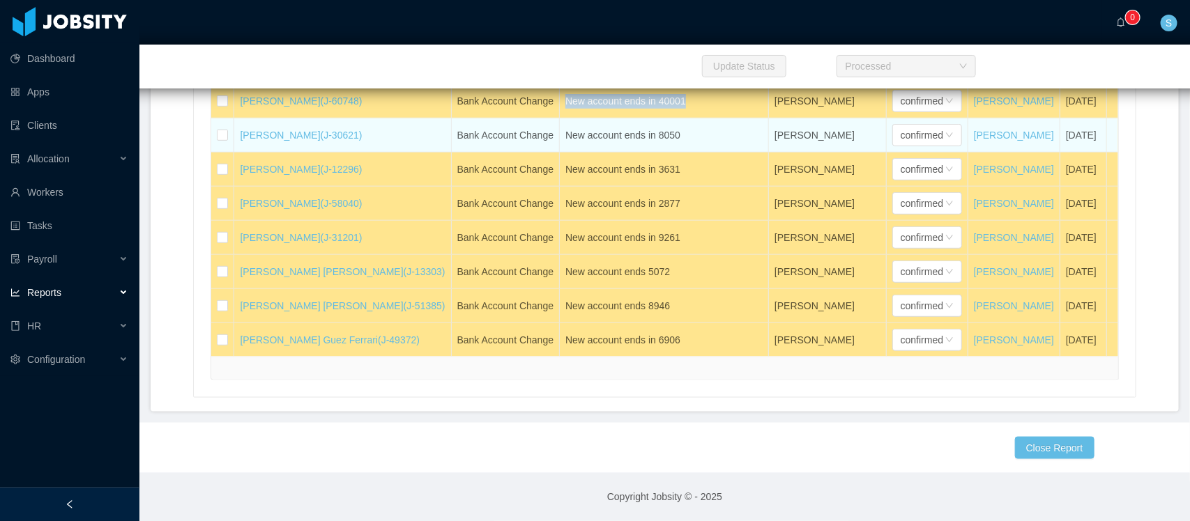
click at [582, 143] on div "New account ends in 8050" at bounding box center [663, 135] width 197 height 15
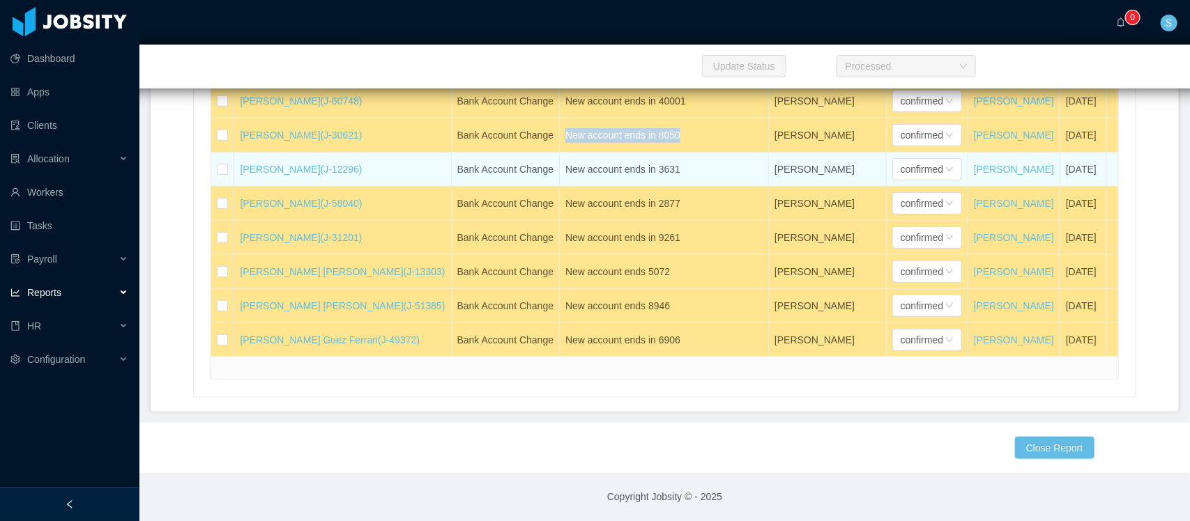
click at [602, 177] on div "New account ends in 3631" at bounding box center [663, 169] width 197 height 15
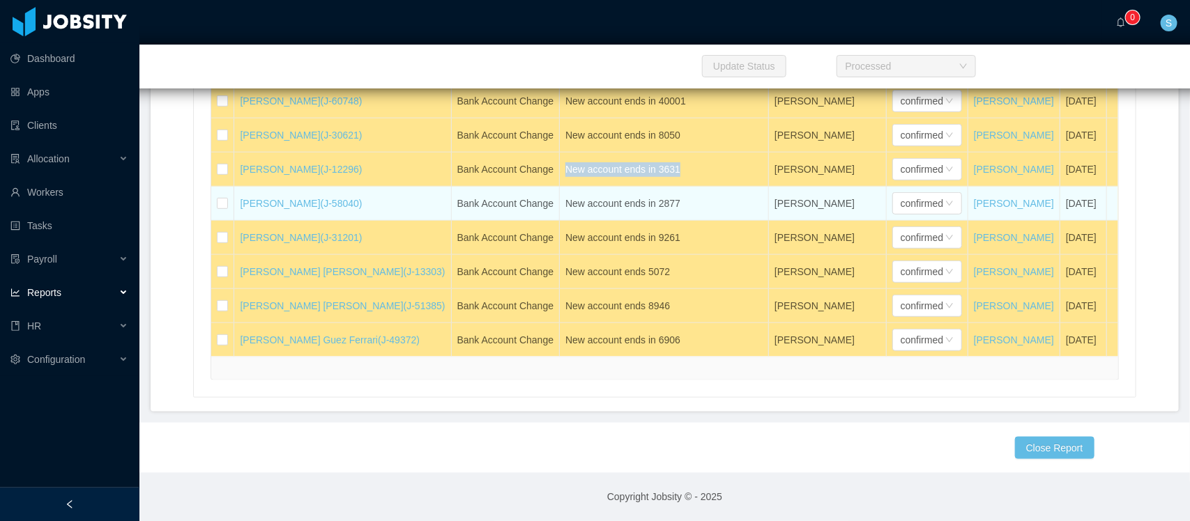
click at [590, 211] on div "New account ends in 2877" at bounding box center [663, 204] width 197 height 15
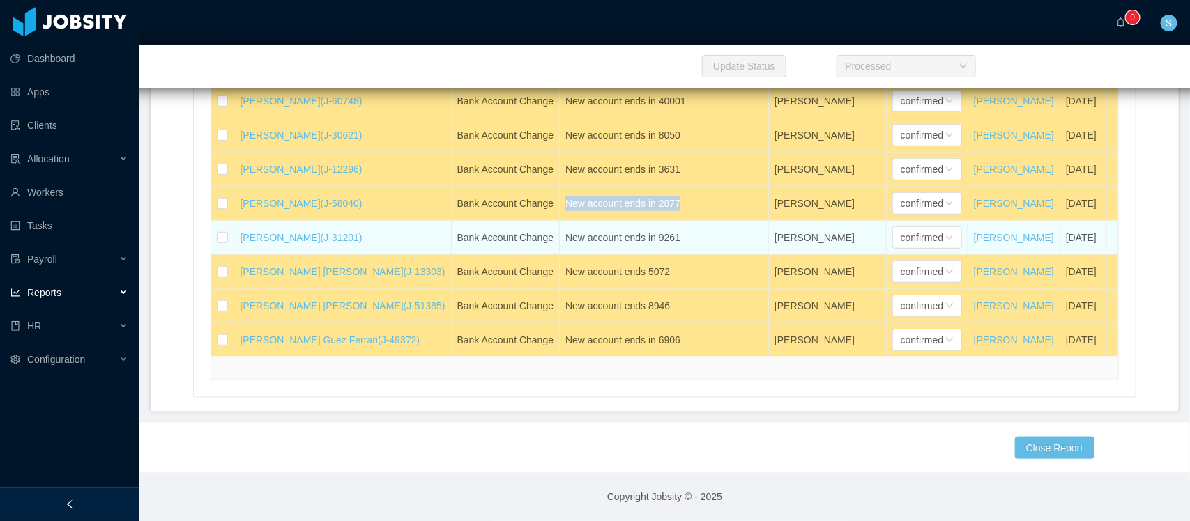
click at [608, 245] on div "New account ends in 9261" at bounding box center [663, 238] width 197 height 15
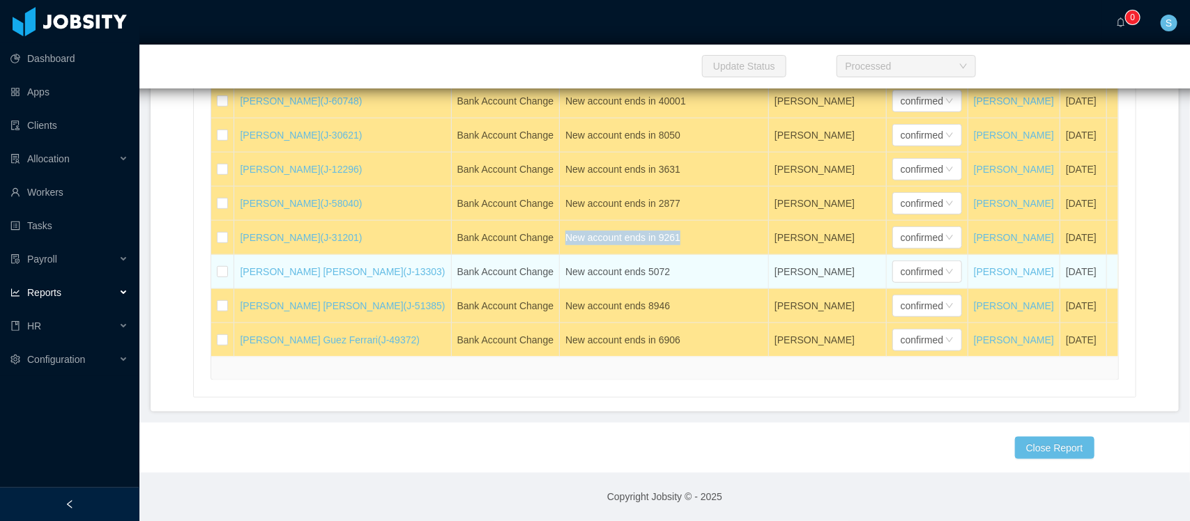
click at [597, 280] on div "New account ends 5072" at bounding box center [663, 272] width 197 height 15
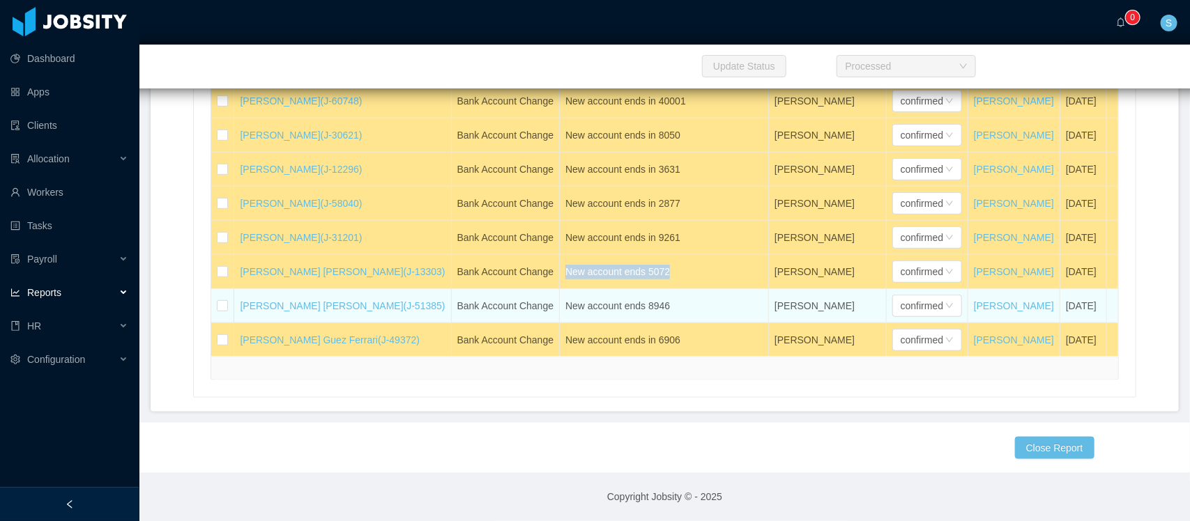
click at [596, 314] on div "New account ends 8946" at bounding box center [663, 306] width 197 height 15
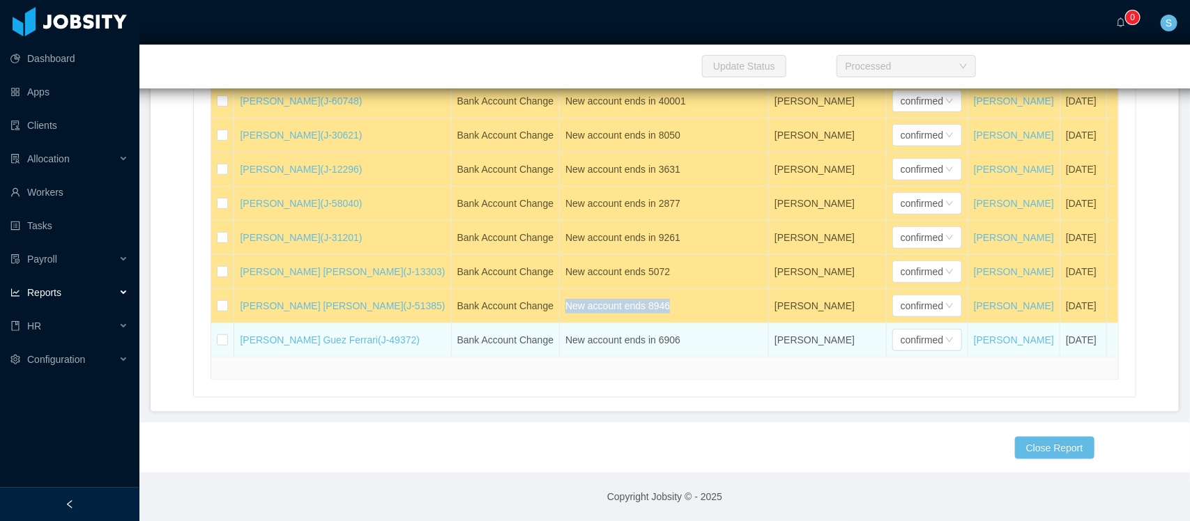
click at [589, 348] on div "New account ends in 6906" at bounding box center [663, 340] width 197 height 15
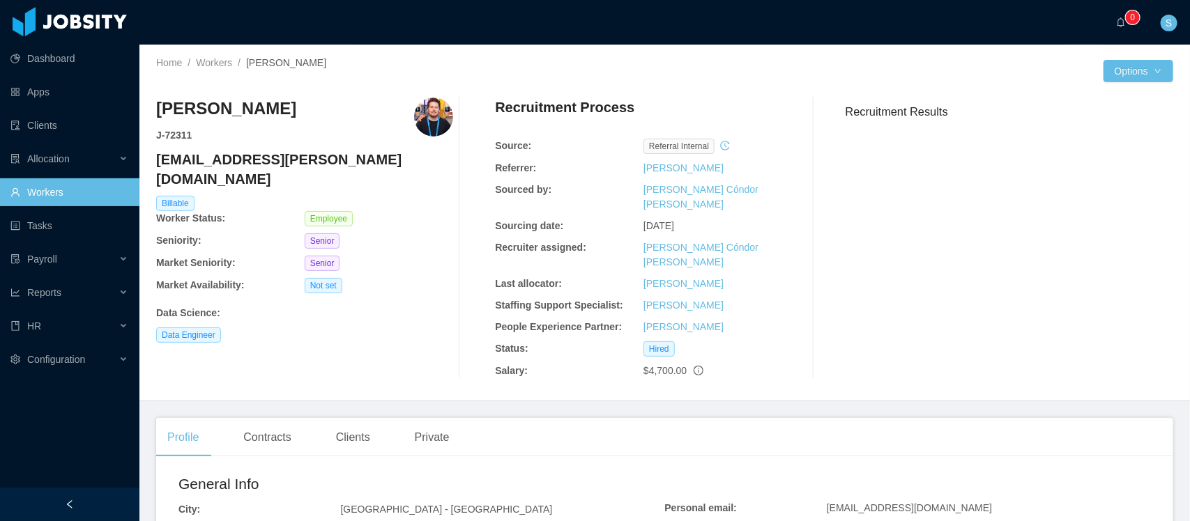
click at [277, 161] on h4 "ernani.castro@jobsity.com" at bounding box center [304, 169] width 297 height 39
copy h4 "ernani.castro@jobsity.com"
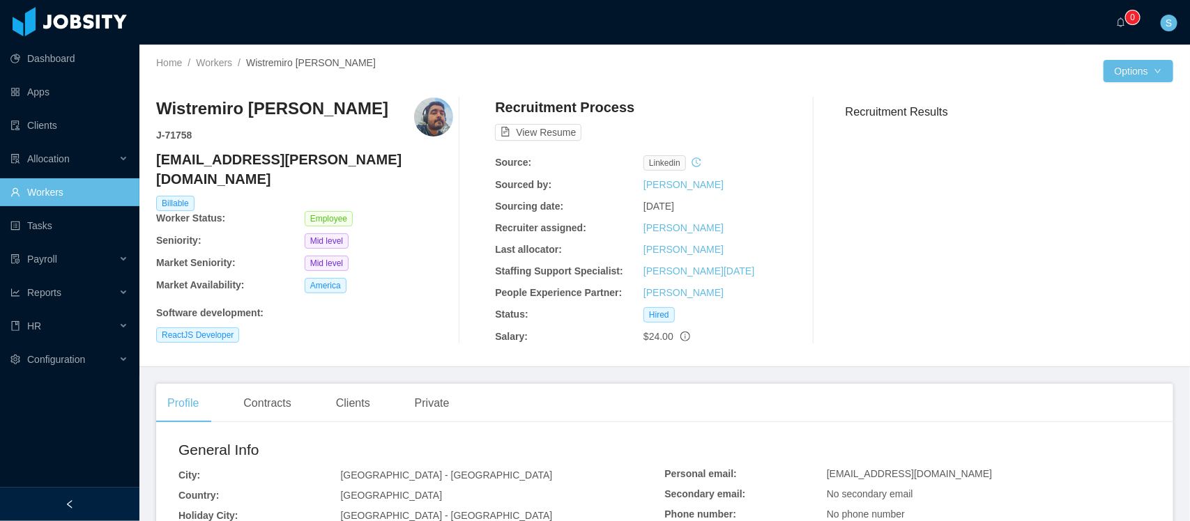
click at [279, 155] on h4 "[EMAIL_ADDRESS][PERSON_NAME][DOMAIN_NAME]" at bounding box center [304, 169] width 297 height 39
click at [279, 155] on h4 "wistremiro.pulido@jobsity.com" at bounding box center [304, 169] width 297 height 39
copy h4 "wistremiro.pulido@jobsity.com"
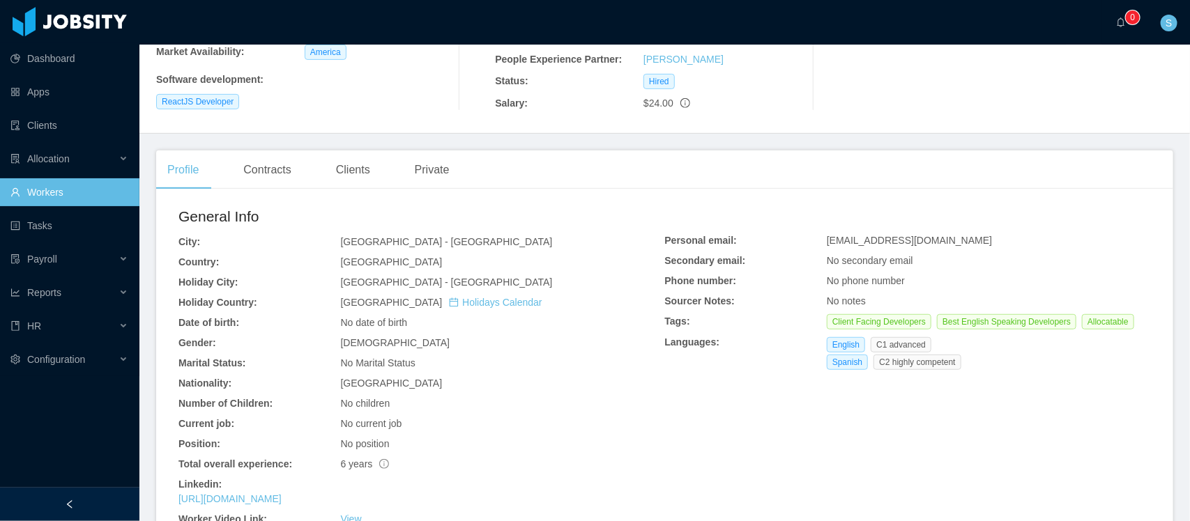
scroll to position [261, 0]
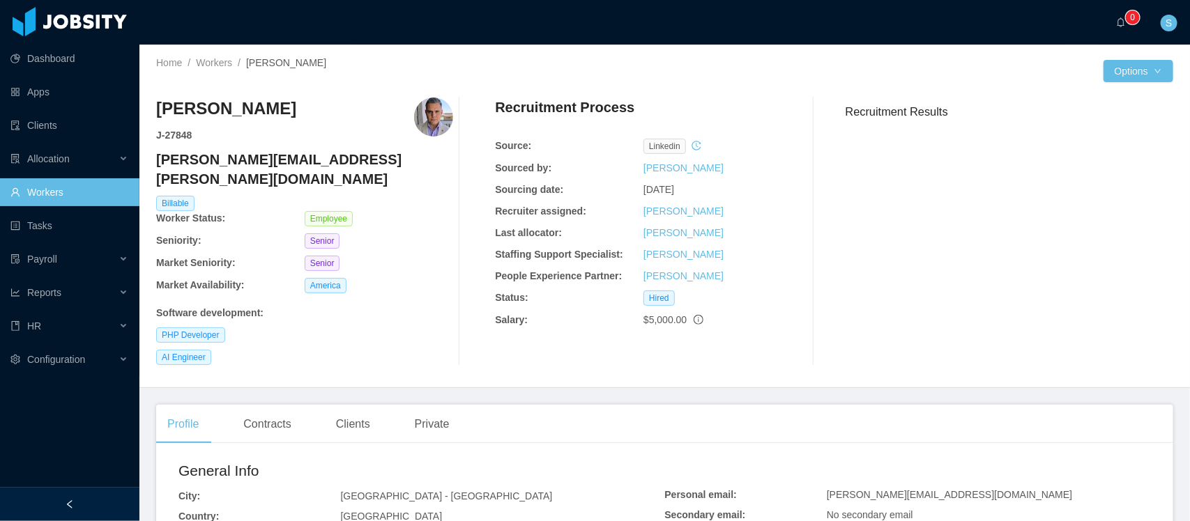
click at [237, 158] on h4 "[PERSON_NAME][EMAIL_ADDRESS][PERSON_NAME][DOMAIN_NAME]" at bounding box center [304, 169] width 297 height 39
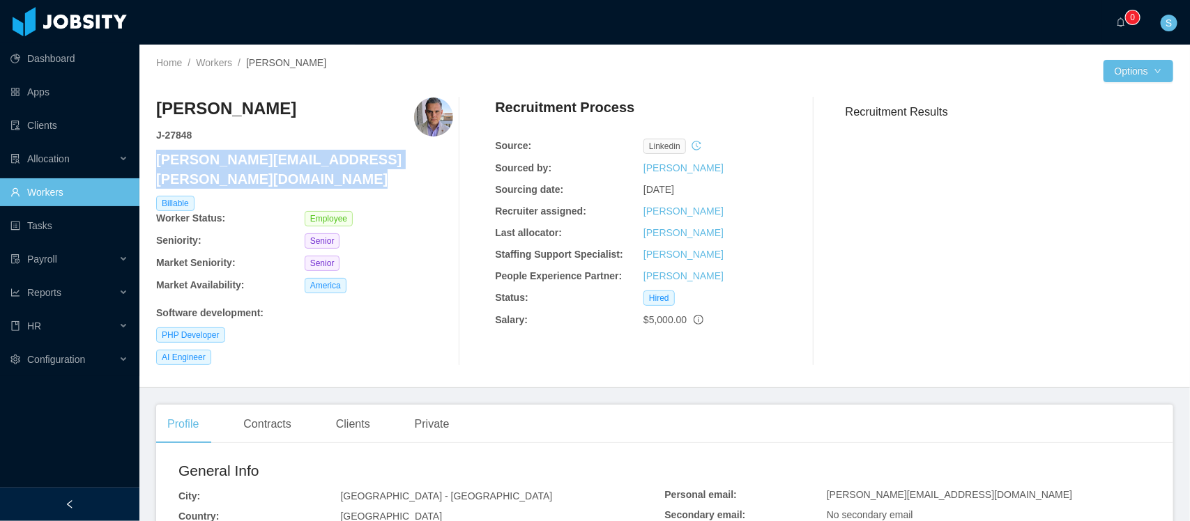
click at [237, 158] on h4 "[PERSON_NAME][EMAIL_ADDRESS][PERSON_NAME][DOMAIN_NAME]" at bounding box center [304, 169] width 297 height 39
copy h4 "[PERSON_NAME][EMAIL_ADDRESS][PERSON_NAME][DOMAIN_NAME]"
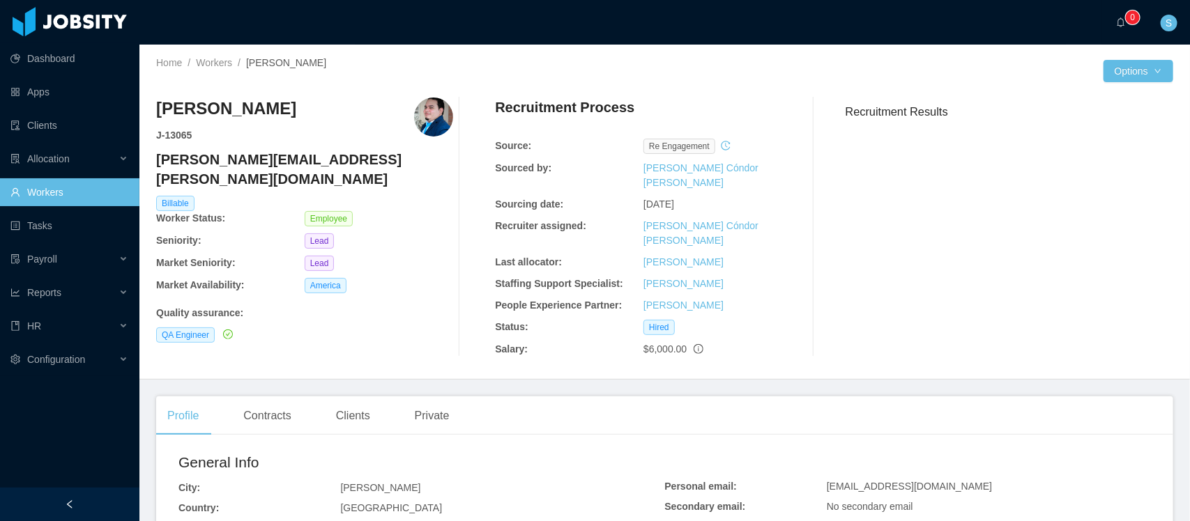
click at [214, 160] on h4 "[PERSON_NAME][EMAIL_ADDRESS][PERSON_NAME][DOMAIN_NAME]" at bounding box center [304, 169] width 297 height 39
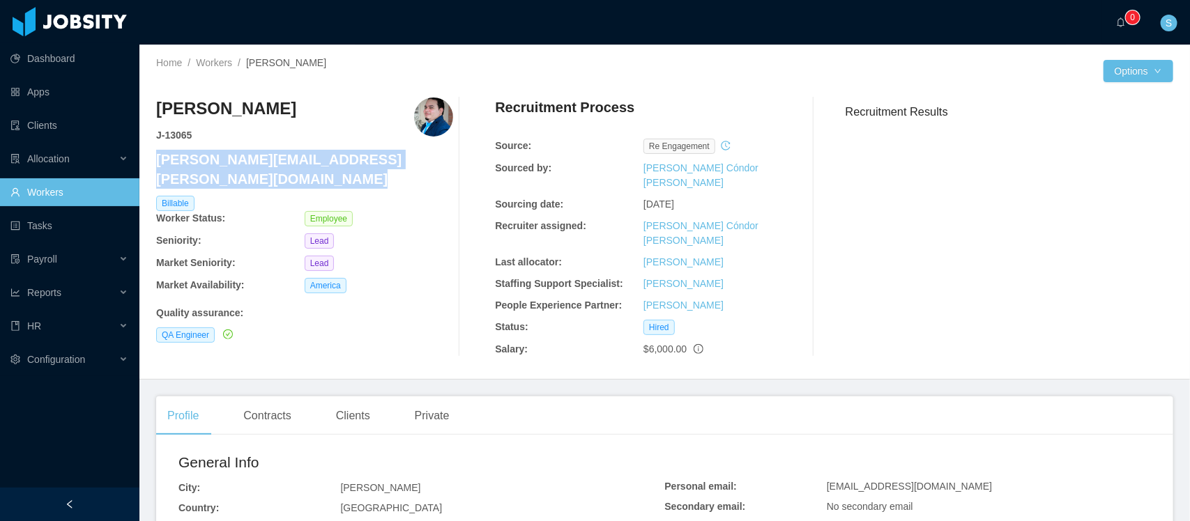
click at [214, 160] on h4 "[PERSON_NAME][EMAIL_ADDRESS][PERSON_NAME][DOMAIN_NAME]" at bounding box center [304, 169] width 297 height 39
copy h4 "[PERSON_NAME][EMAIL_ADDRESS][PERSON_NAME][DOMAIN_NAME]"
